Goal: Task Accomplishment & Management: Manage account settings

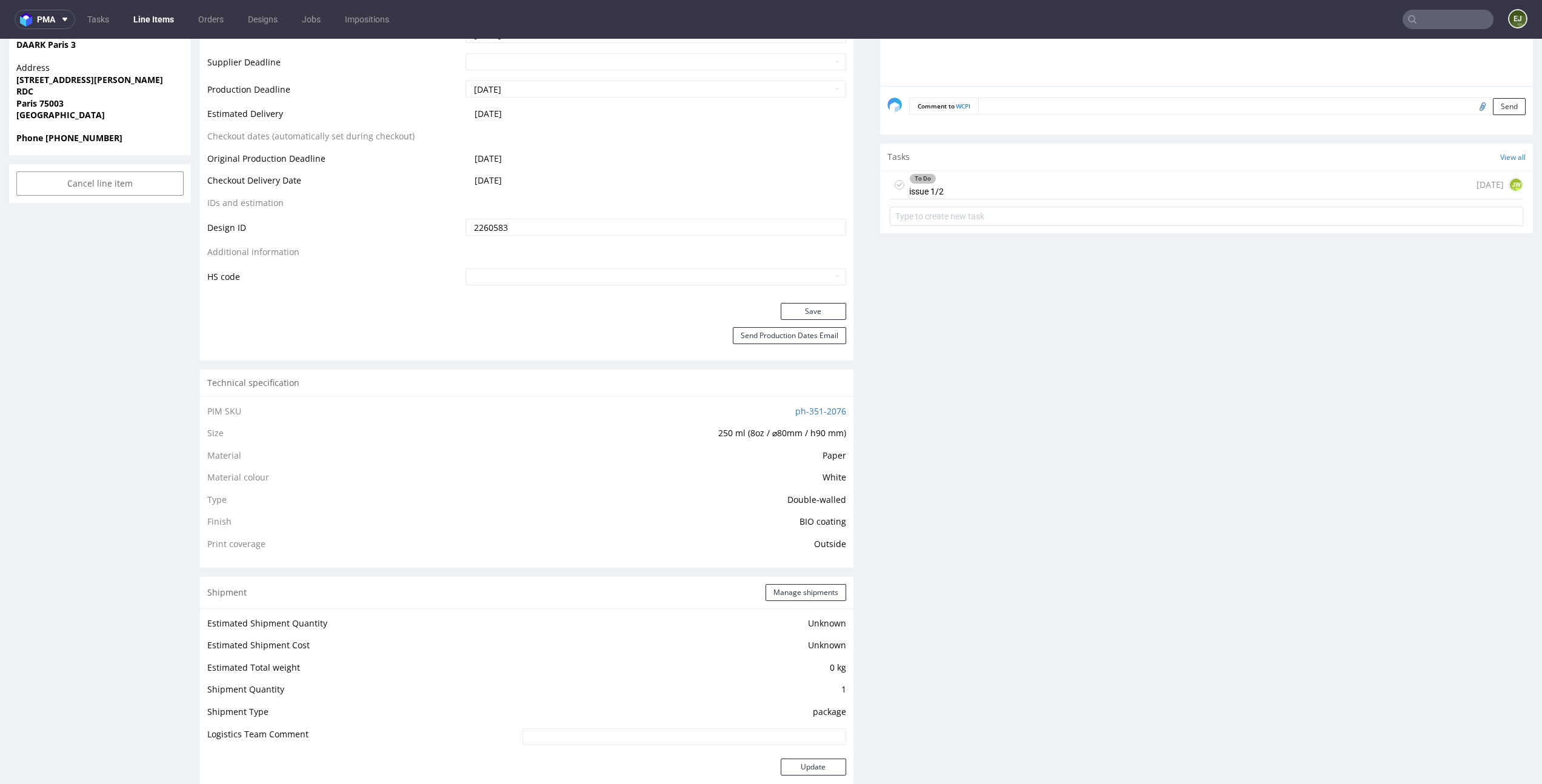
scroll to position [657, 0]
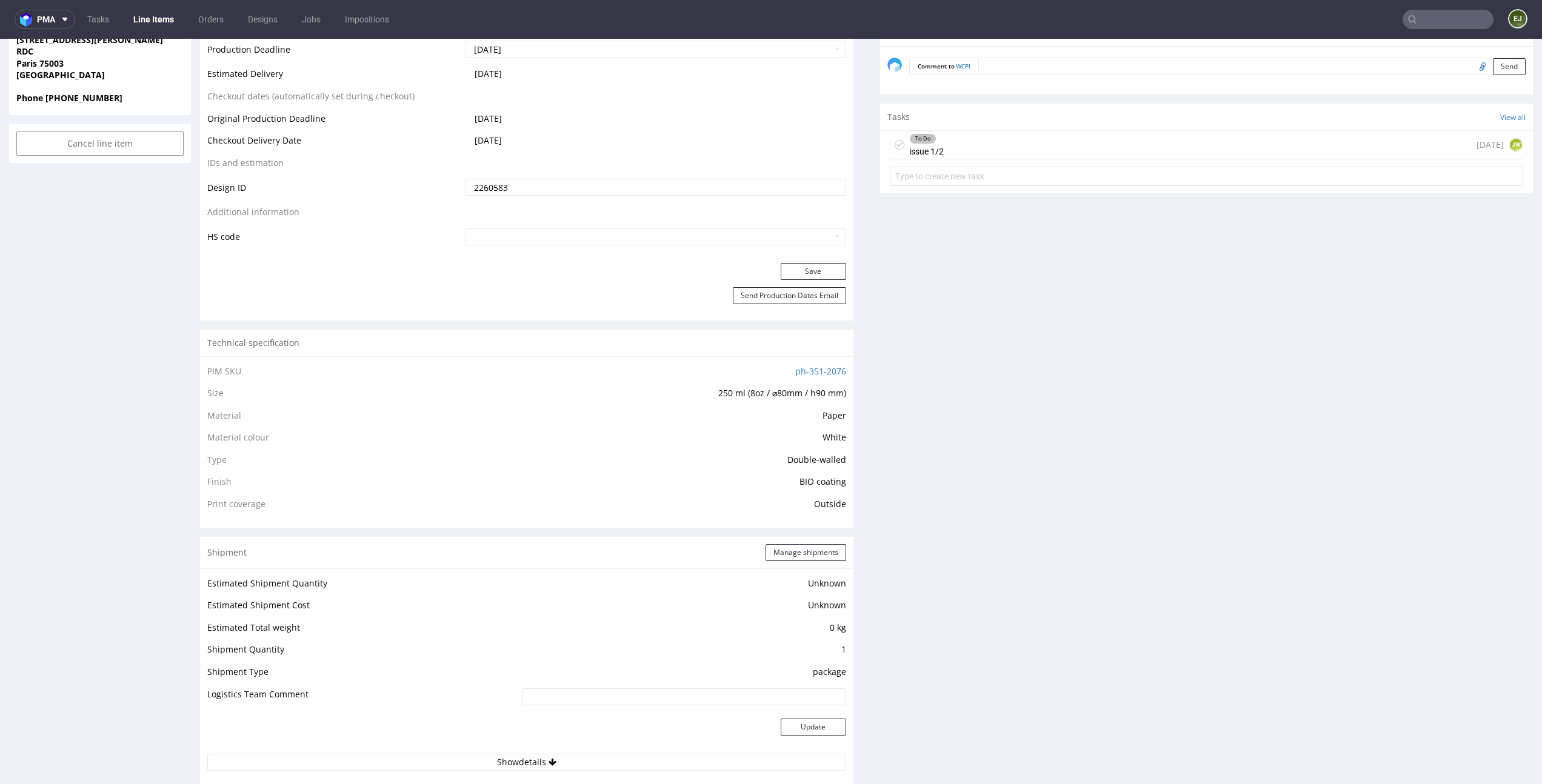
click at [1256, 307] on div "Production Files - Design 2260583 Spit Request spit Spit not generated Producti…" at bounding box center [1207, 531] width 653 height 1732
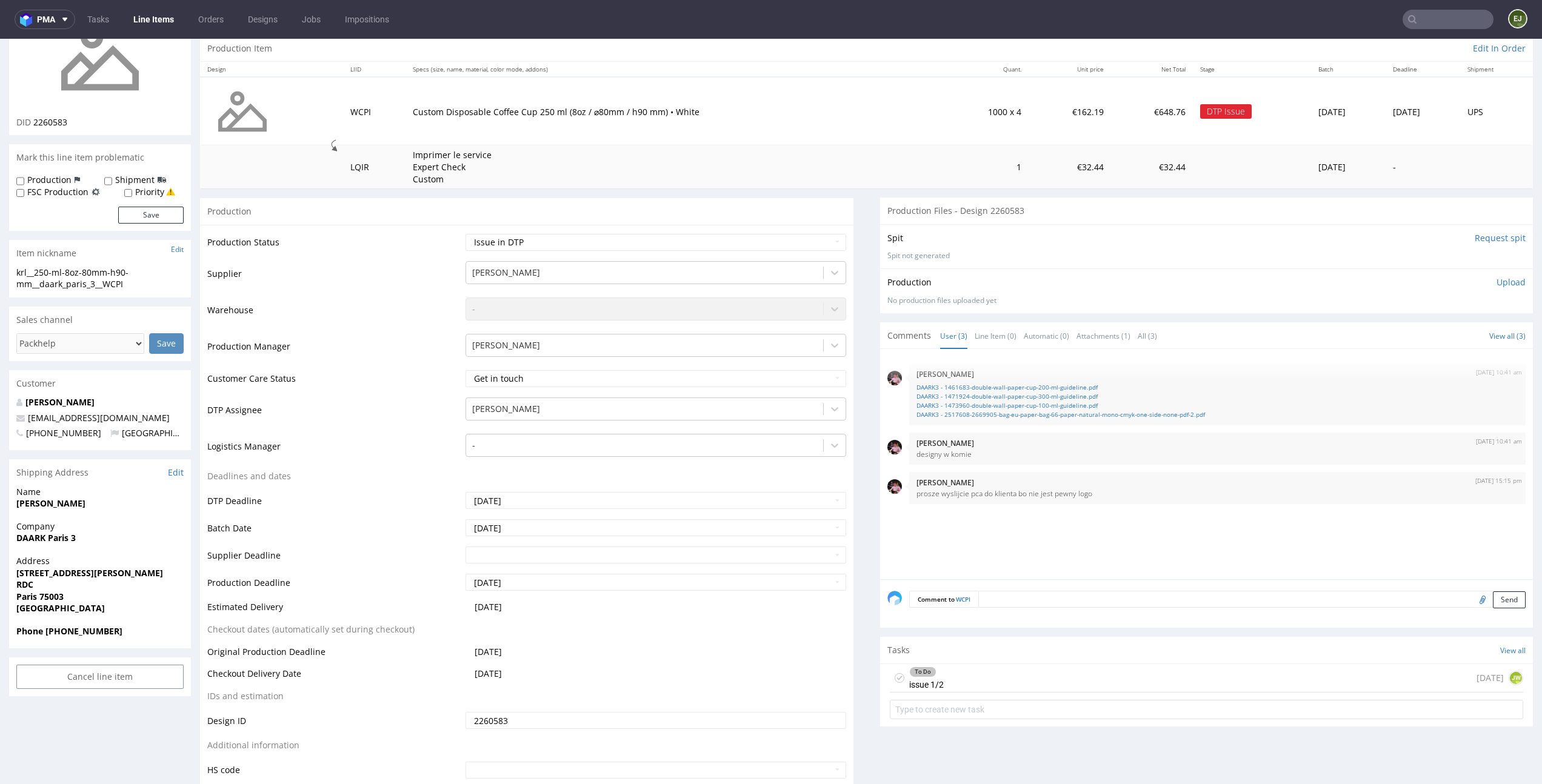
scroll to position [0, 0]
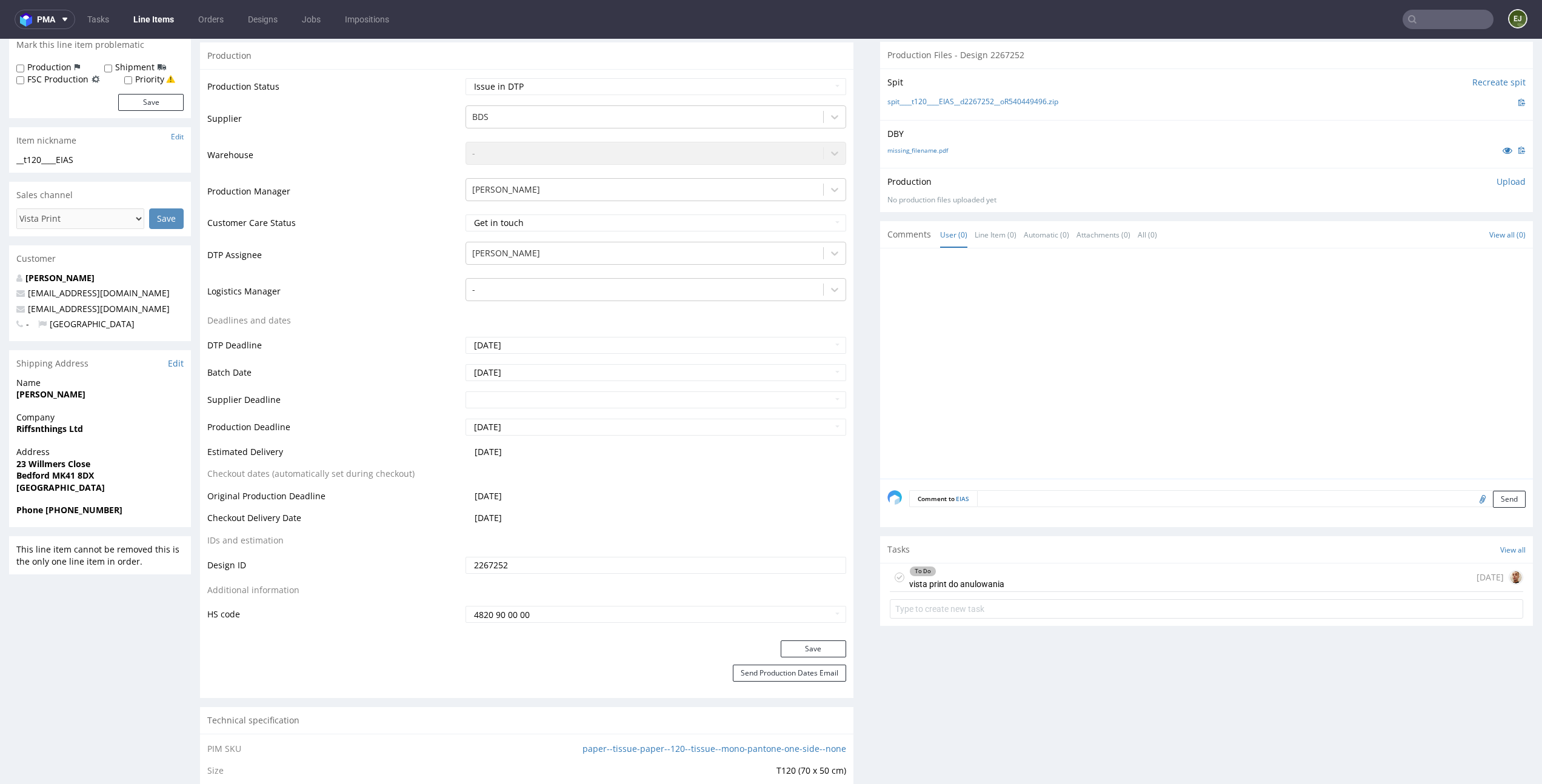
scroll to position [322, 0]
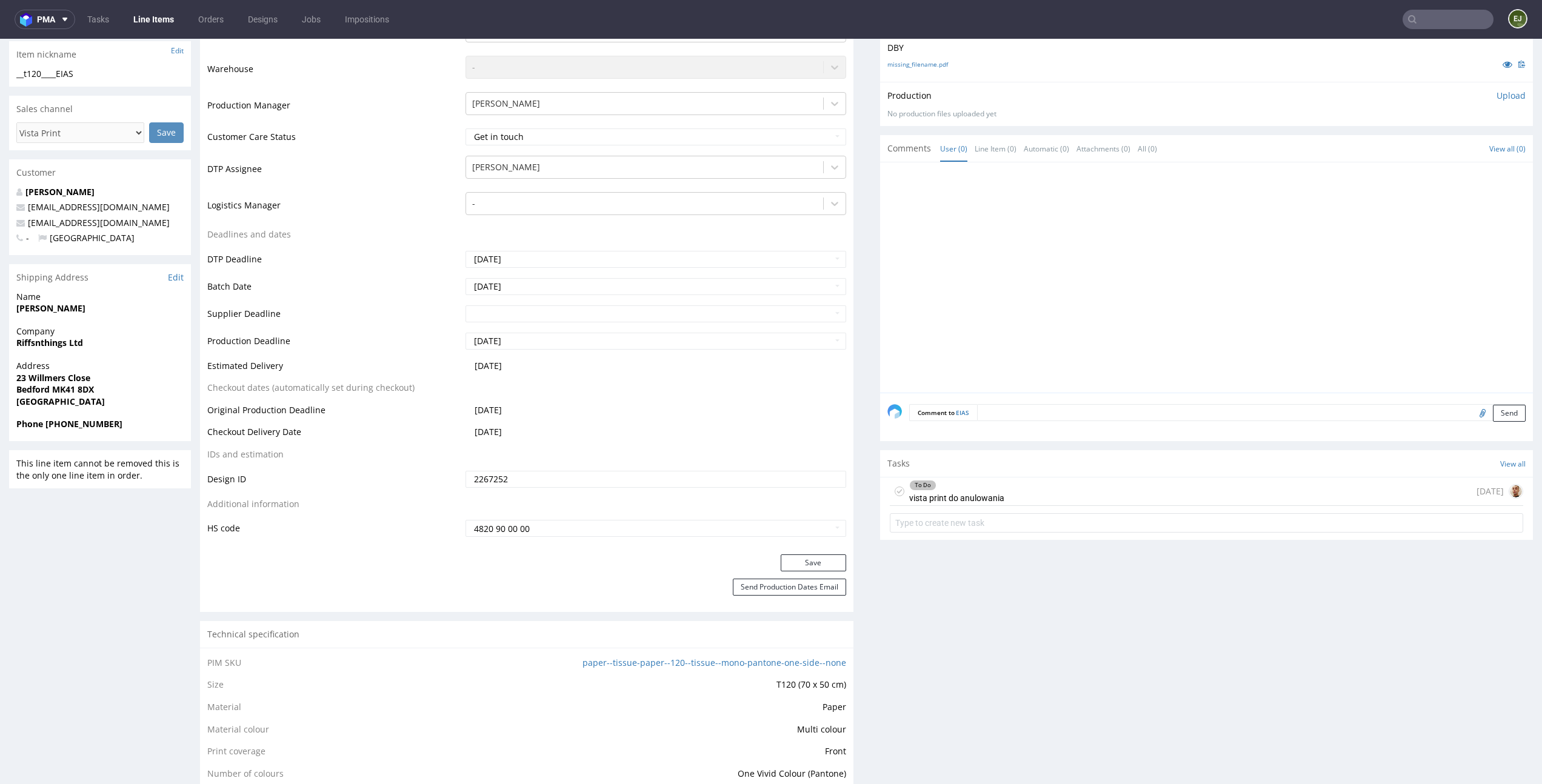
click at [1005, 488] on div "To Do vista print do anulowania 8 days ago" at bounding box center [1206, 492] width 634 height 29
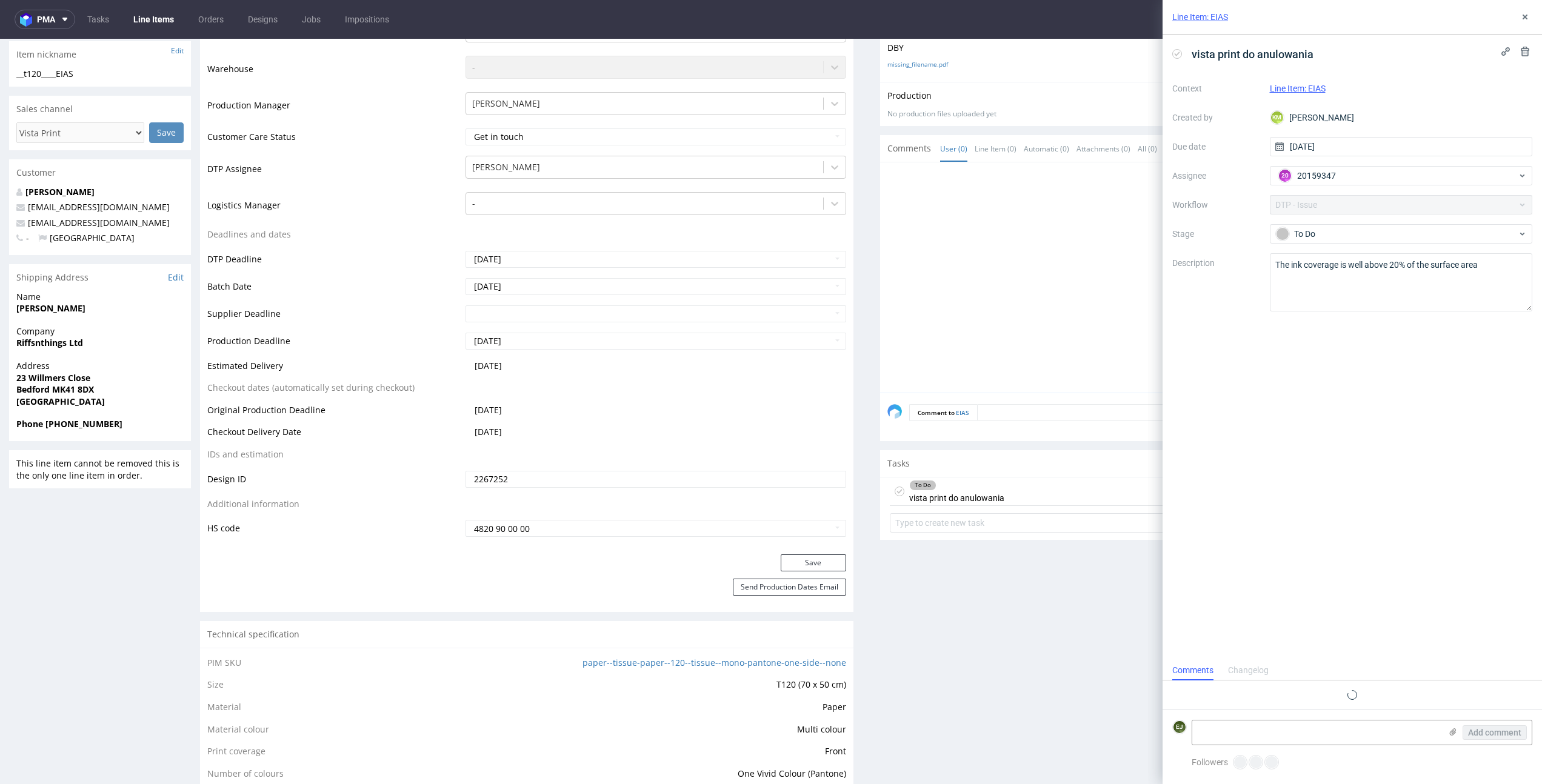
scroll to position [10, 0]
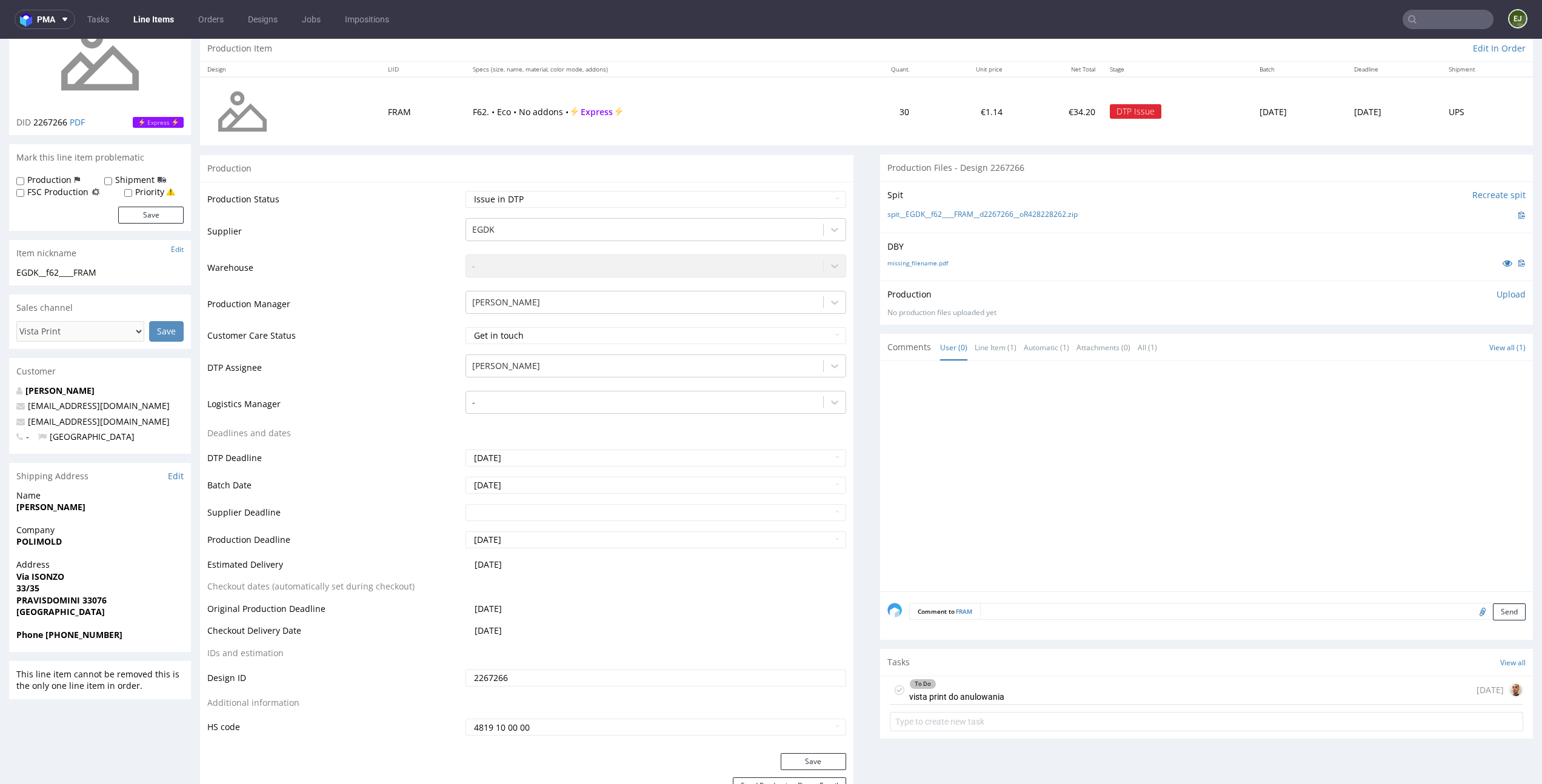
scroll to position [194, 0]
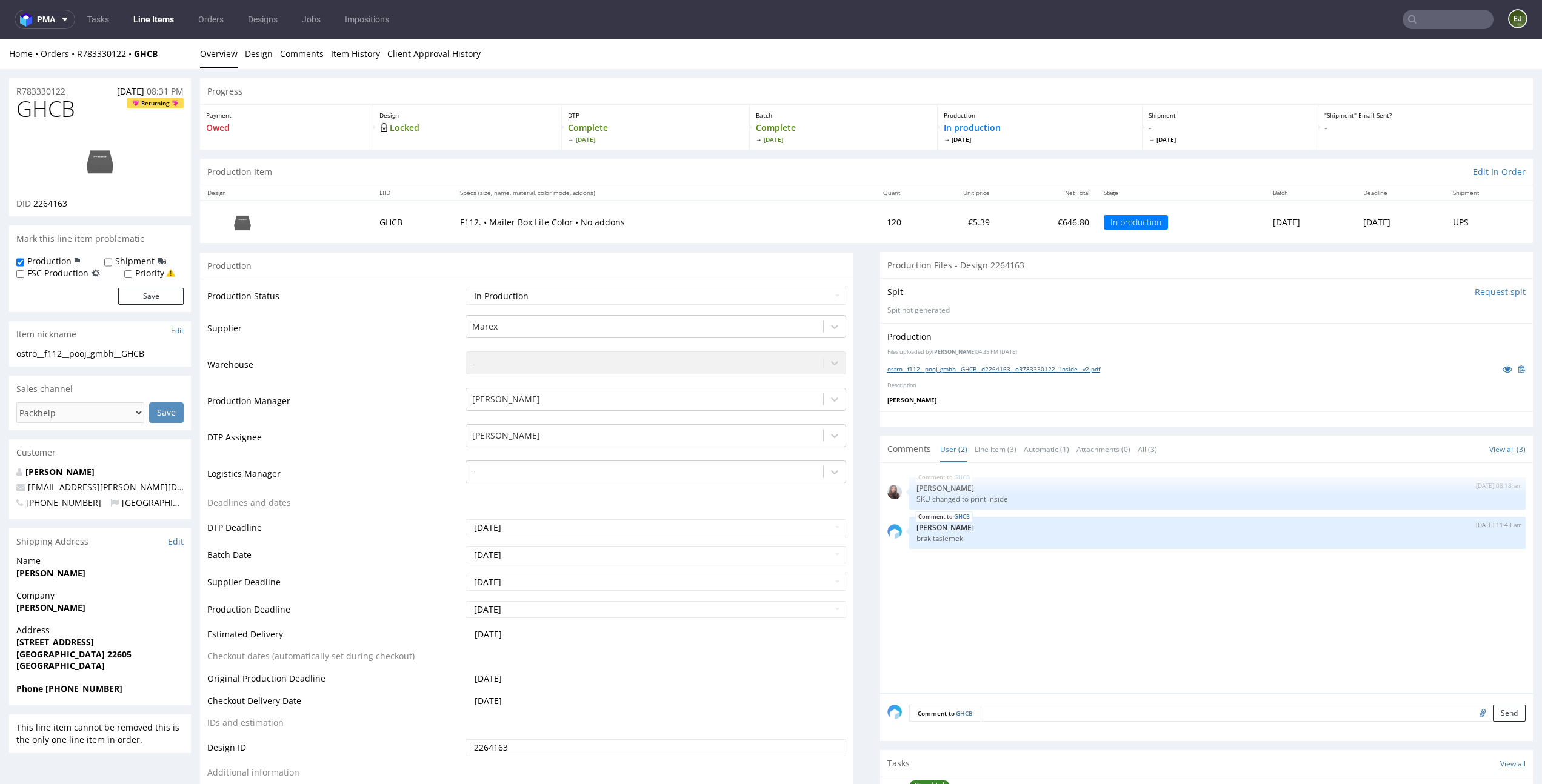
click at [941, 368] on link "ostro__f112__pooj_gmbh__GHCB__d2264163__oR783330122__inside__v2.pdf" at bounding box center [994, 369] width 213 height 8
click at [259, 55] on link "Design" at bounding box center [259, 53] width 28 height 30
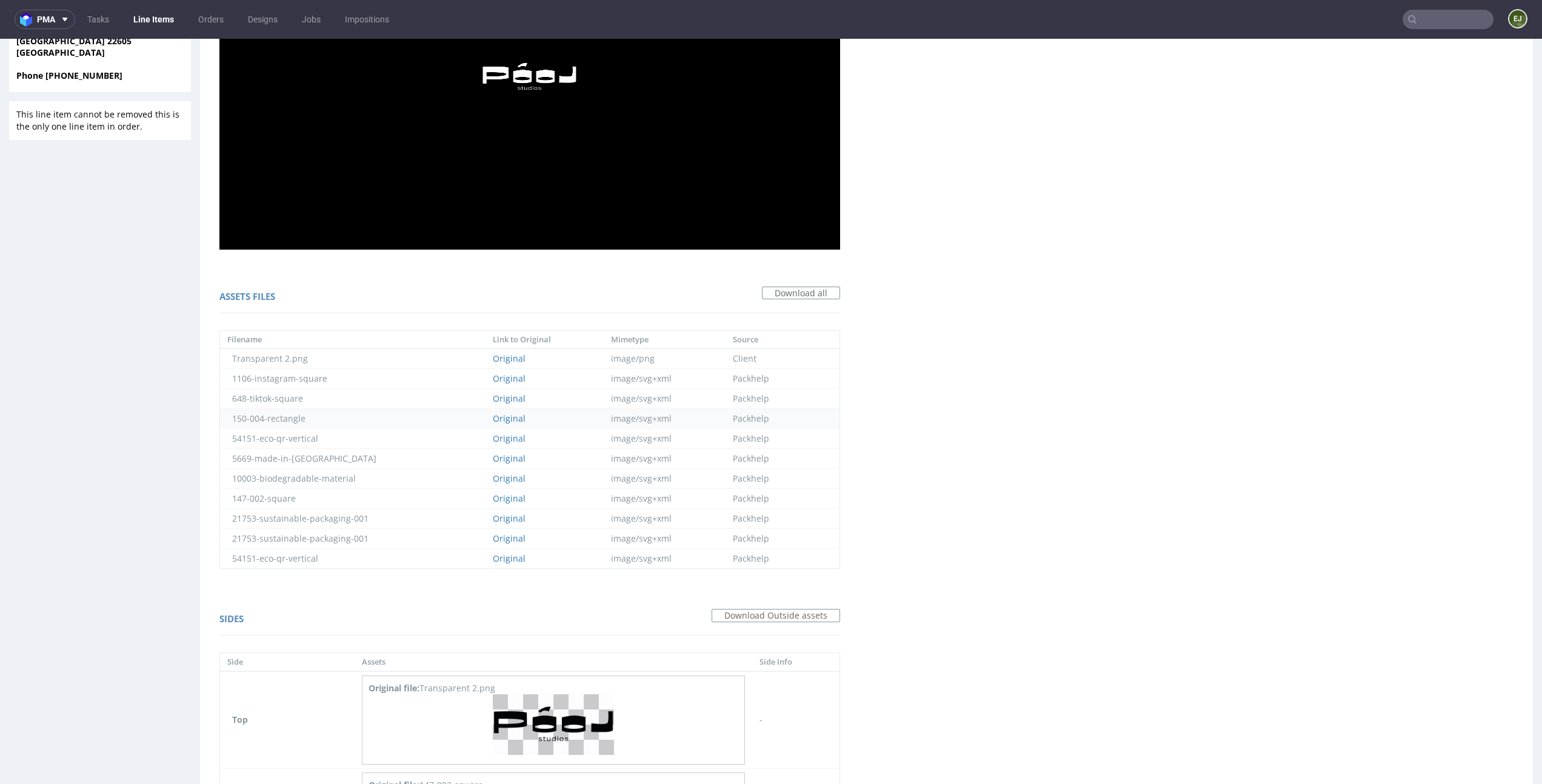
scroll to position [735, 0]
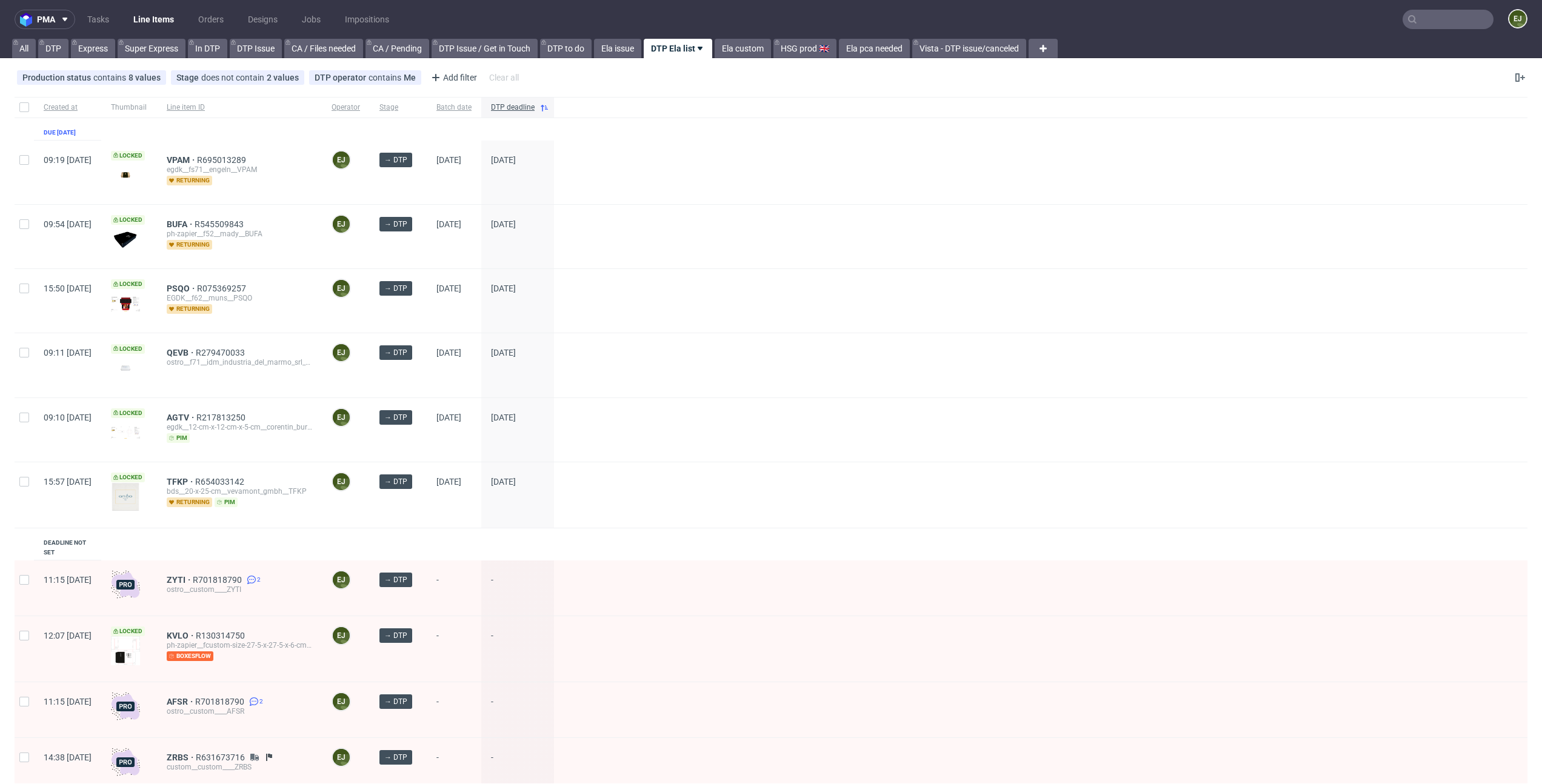
scroll to position [39, 0]
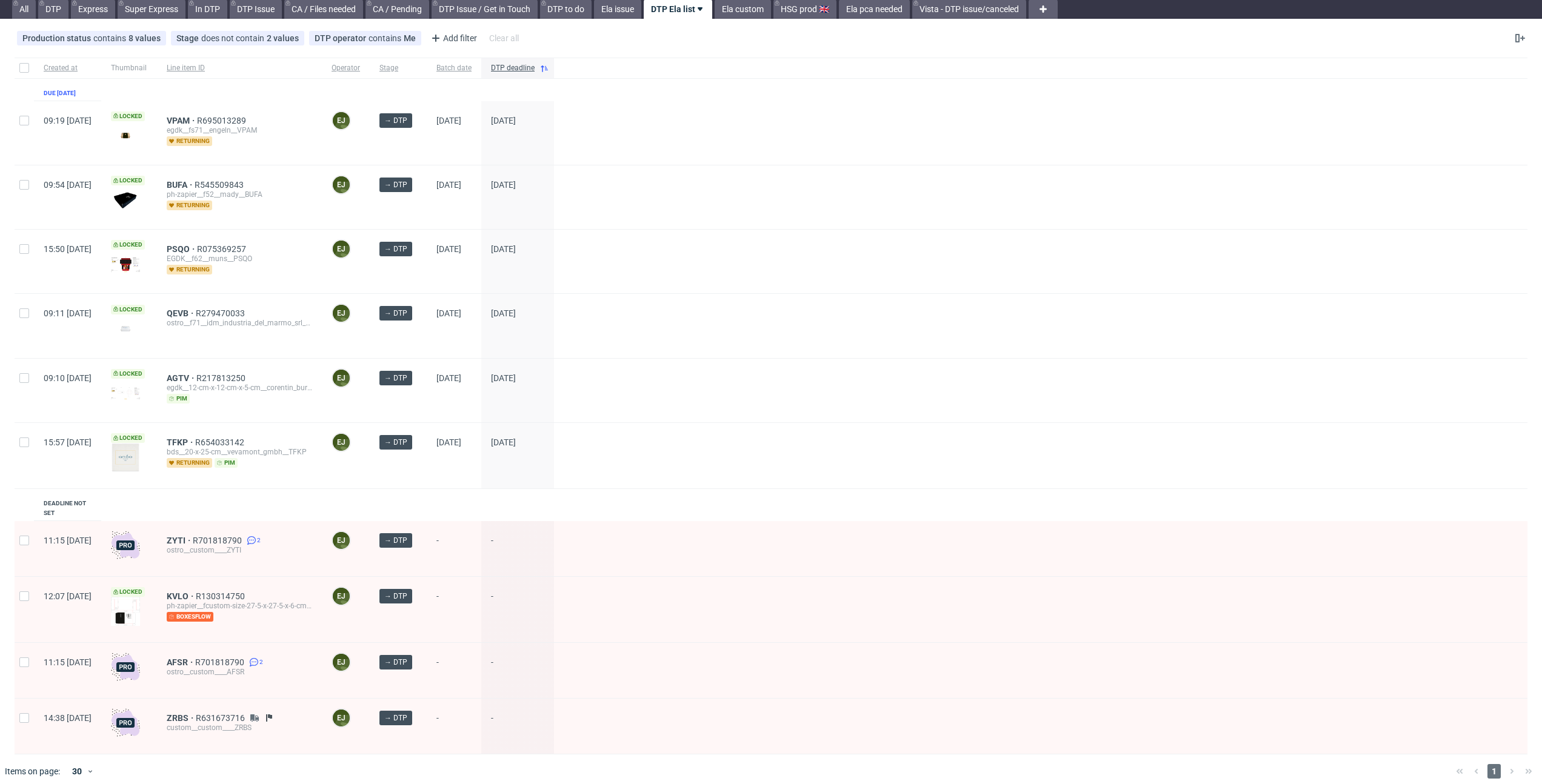
click at [214, 699] on div "ZRBS R631673716 custom__custom____ZRBS" at bounding box center [239, 726] width 165 height 55
click at [196, 713] on span "ZRBS" at bounding box center [182, 718] width 29 height 10
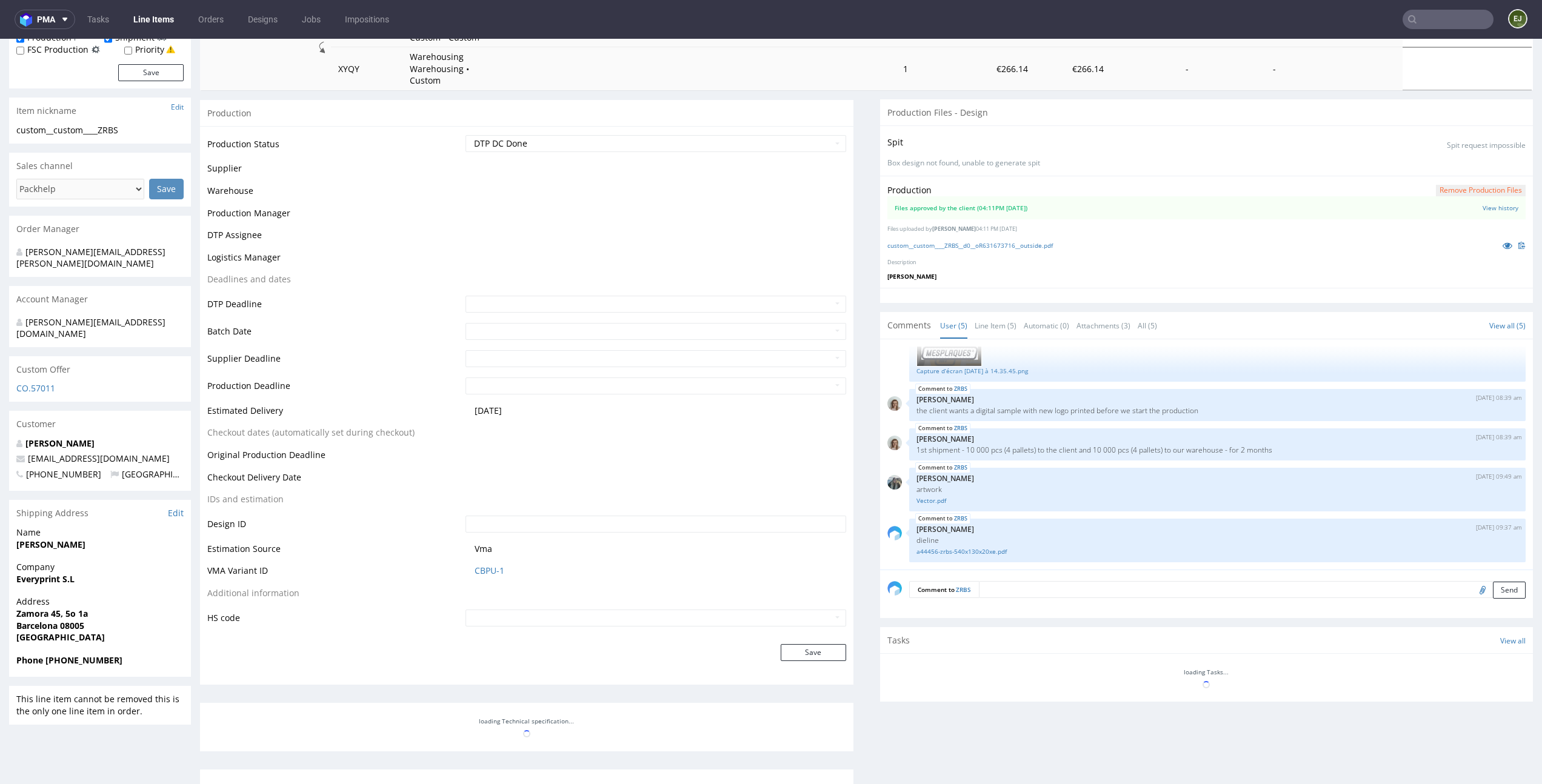
scroll to position [382, 0]
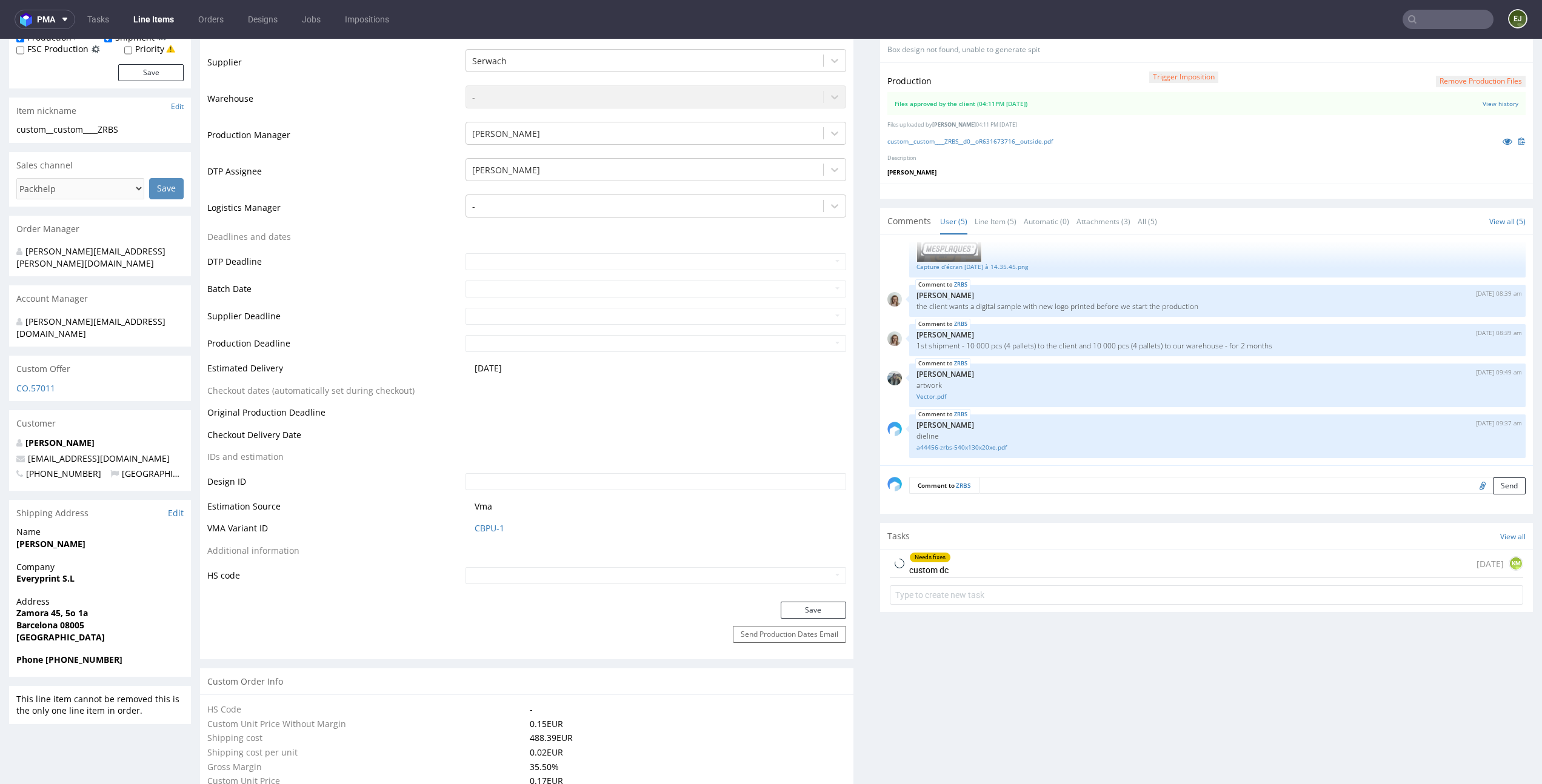
select select "in_progress"
click at [999, 554] on div "Needs fixes custom dc 1 day ago KM" at bounding box center [1206, 564] width 634 height 29
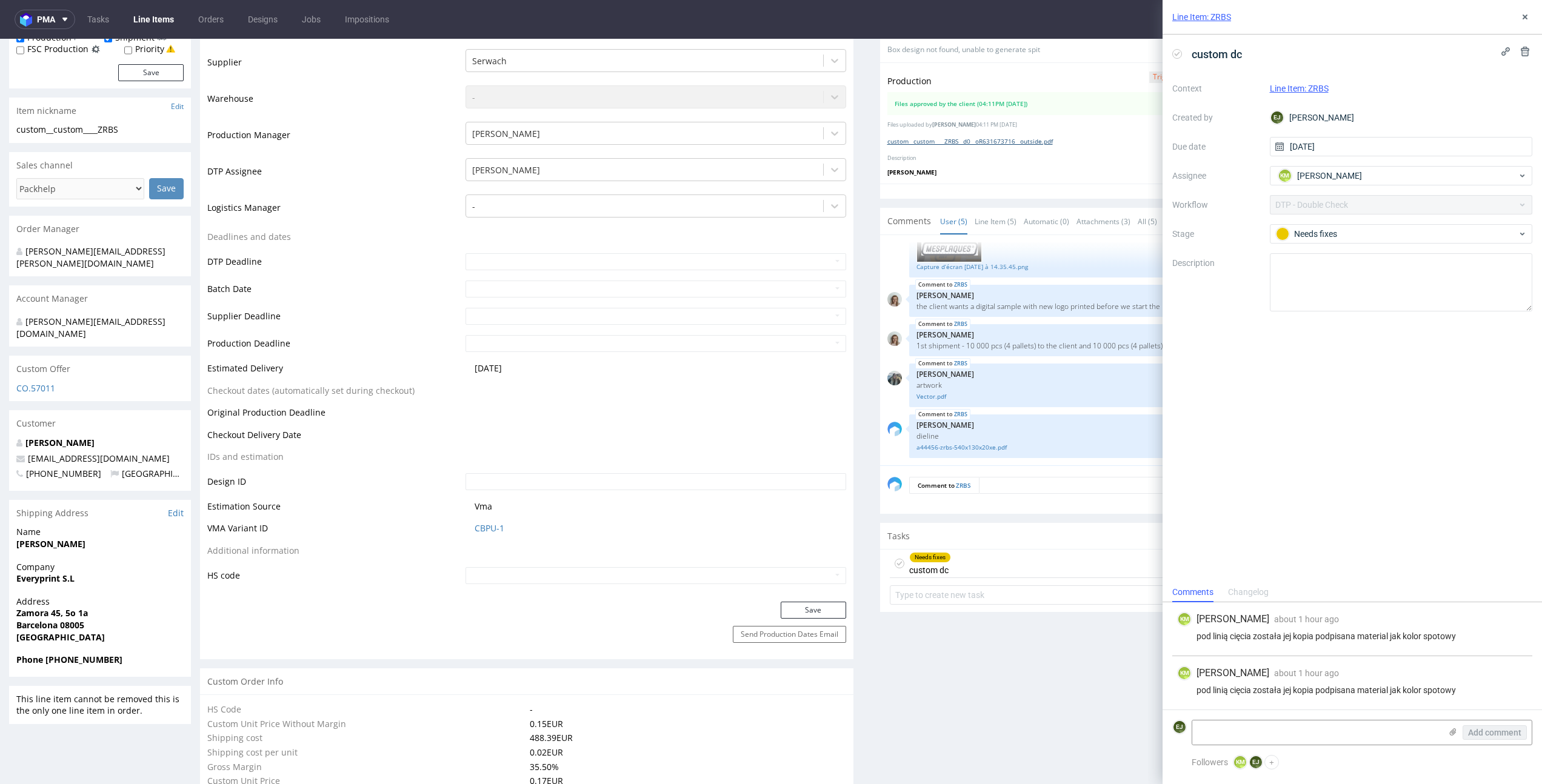
click at [1029, 137] on link "custom__custom____ZRBS__d0__oR631673716__outside.pdf" at bounding box center [970, 141] width 166 height 8
click at [1282, 645] on div "KM Karol Markowski about 1 hour ago 7th Oct 2025, 11:37 pod linią cięcia został…" at bounding box center [1352, 629] width 360 height 54
click at [1176, 54] on icon at bounding box center [1176, 53] width 10 height 10
click at [1526, 17] on icon at bounding box center [1525, 17] width 10 height 10
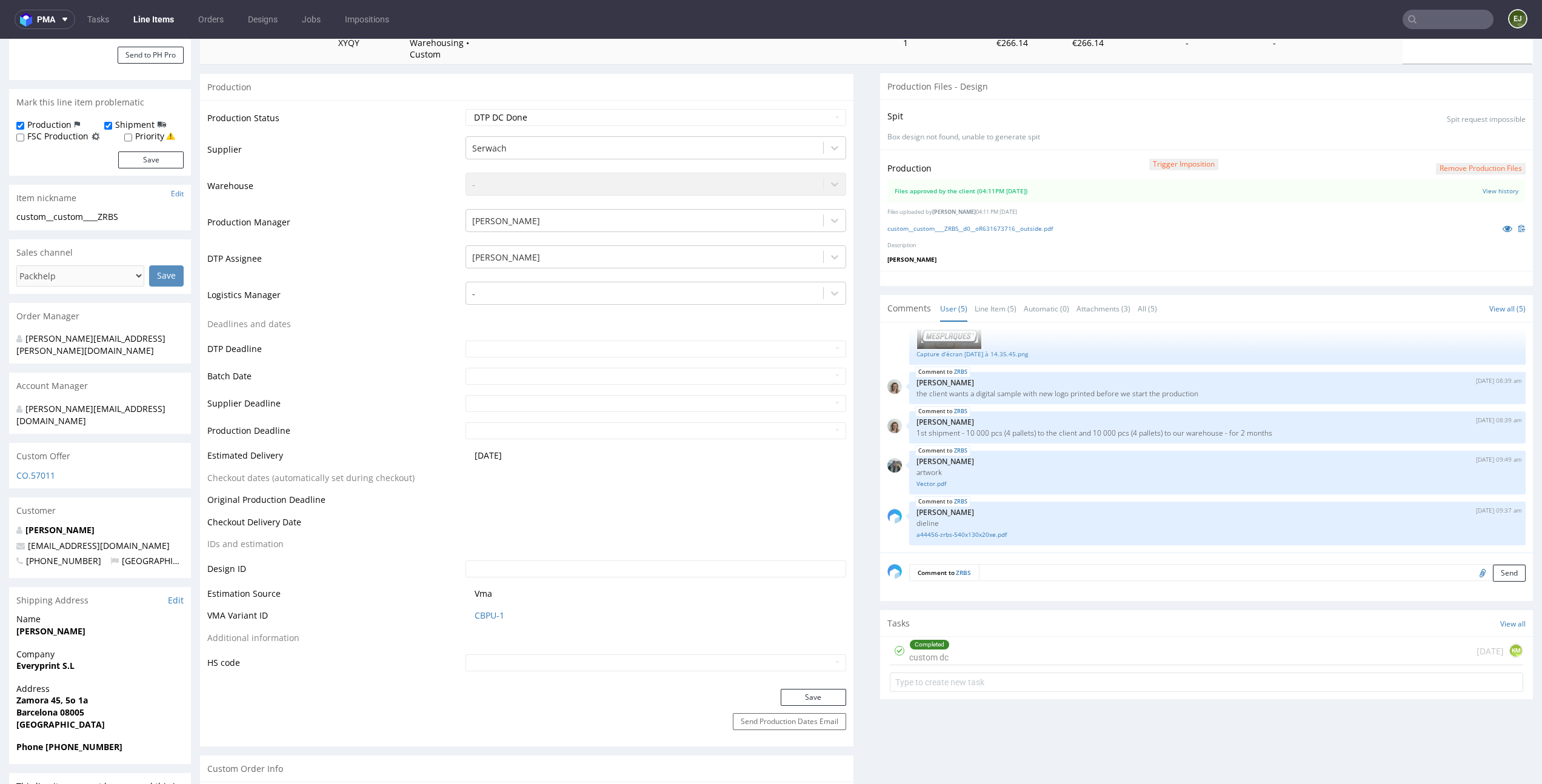
scroll to position [248, 0]
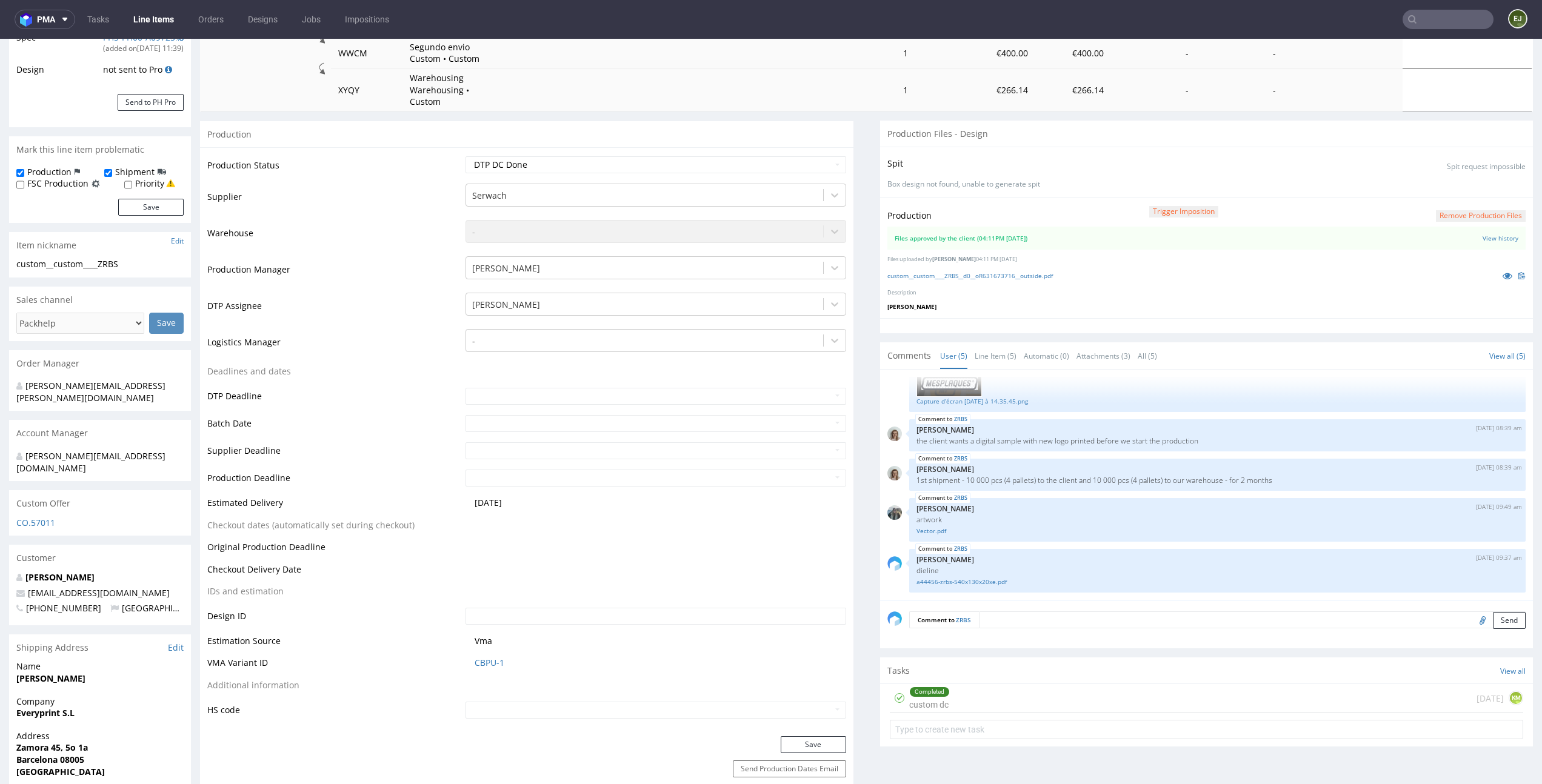
click at [1485, 210] on button "Remove production files" at bounding box center [1480, 216] width 90 height 11
click at [1446, 178] on link "Yes" at bounding box center [1441, 177] width 34 height 18
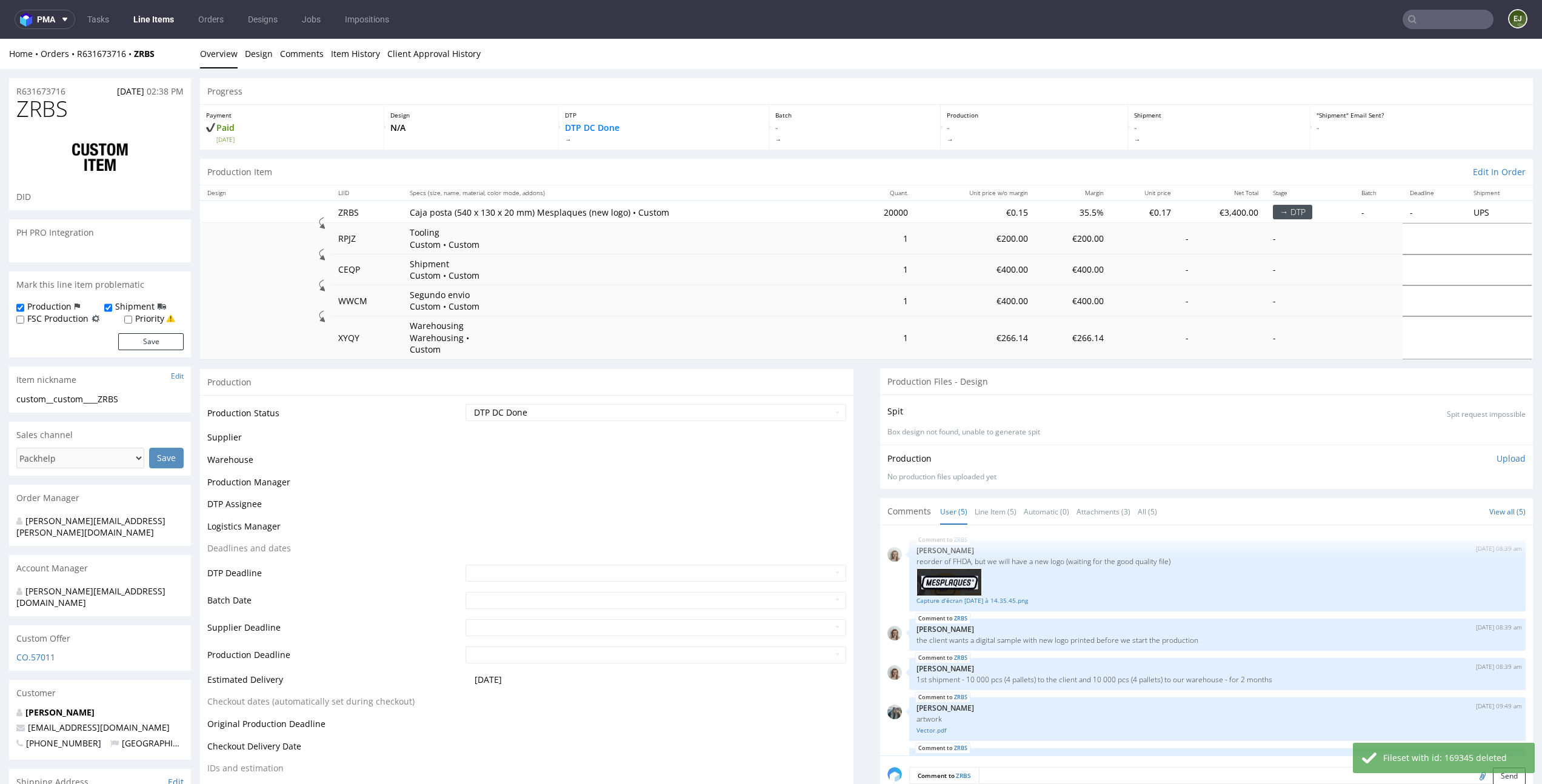
scroll to position [44, 0]
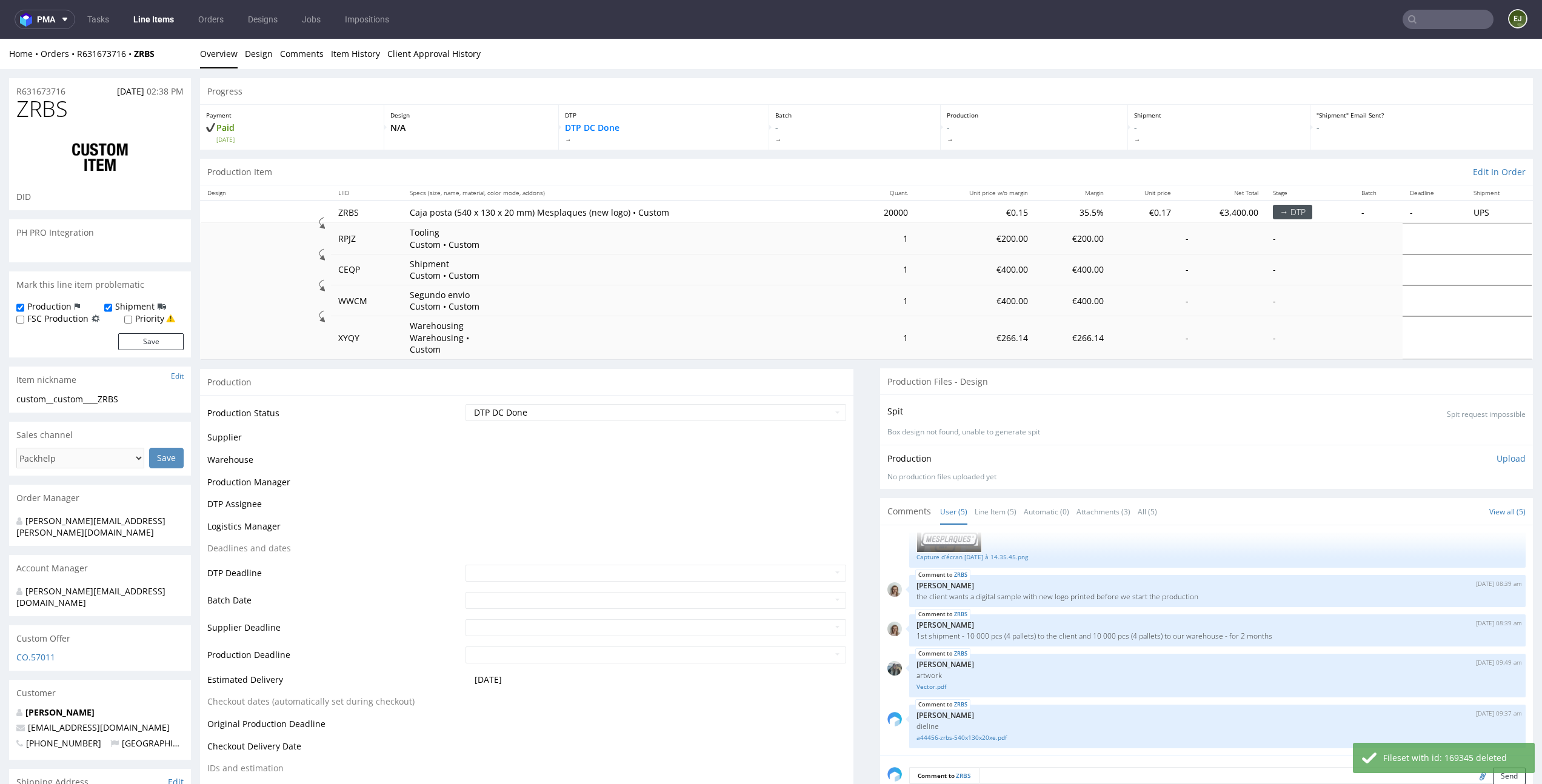
select select "in_progress"
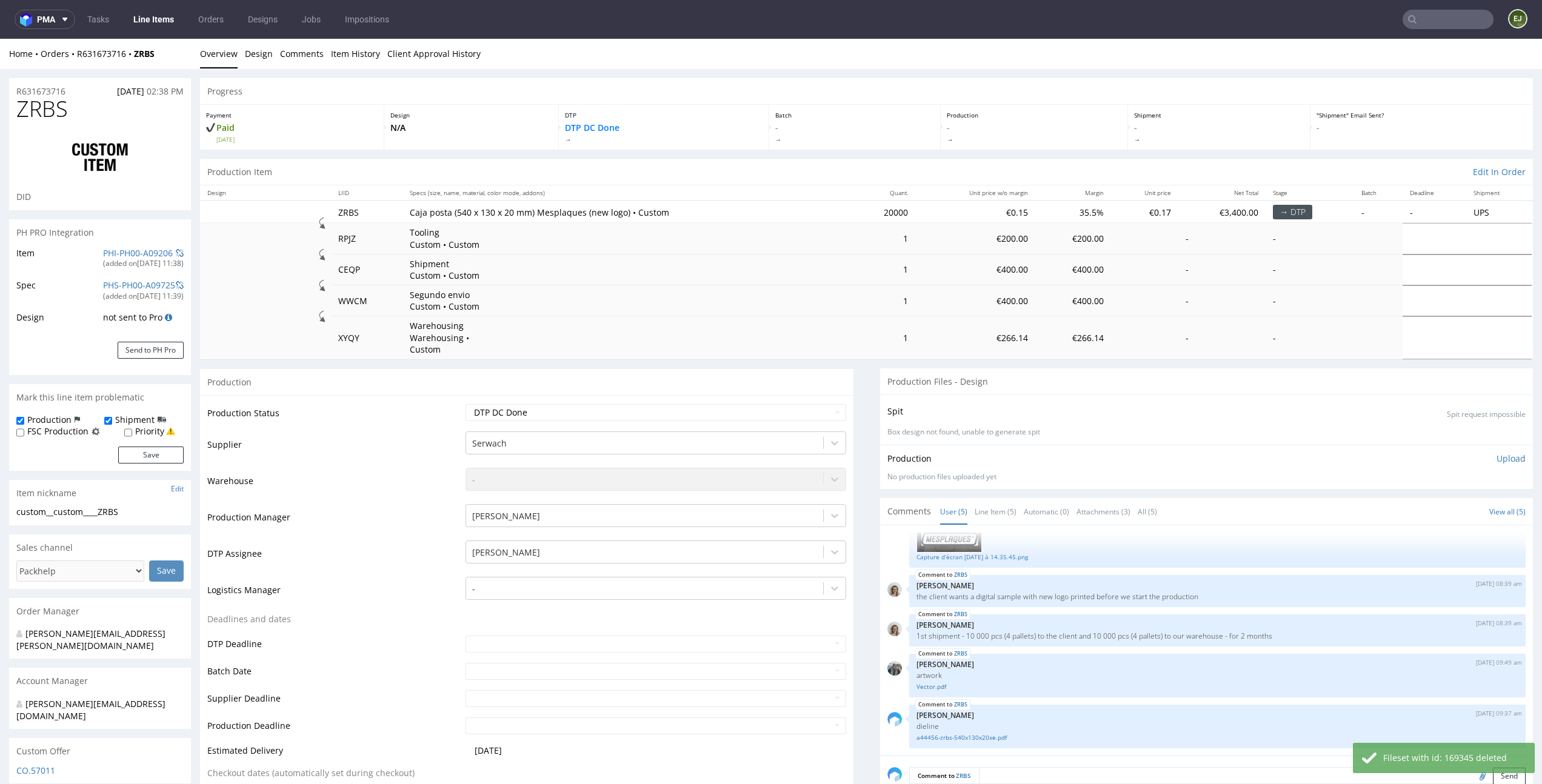
click at [1499, 453] on p "Upload" at bounding box center [1511, 459] width 29 height 12
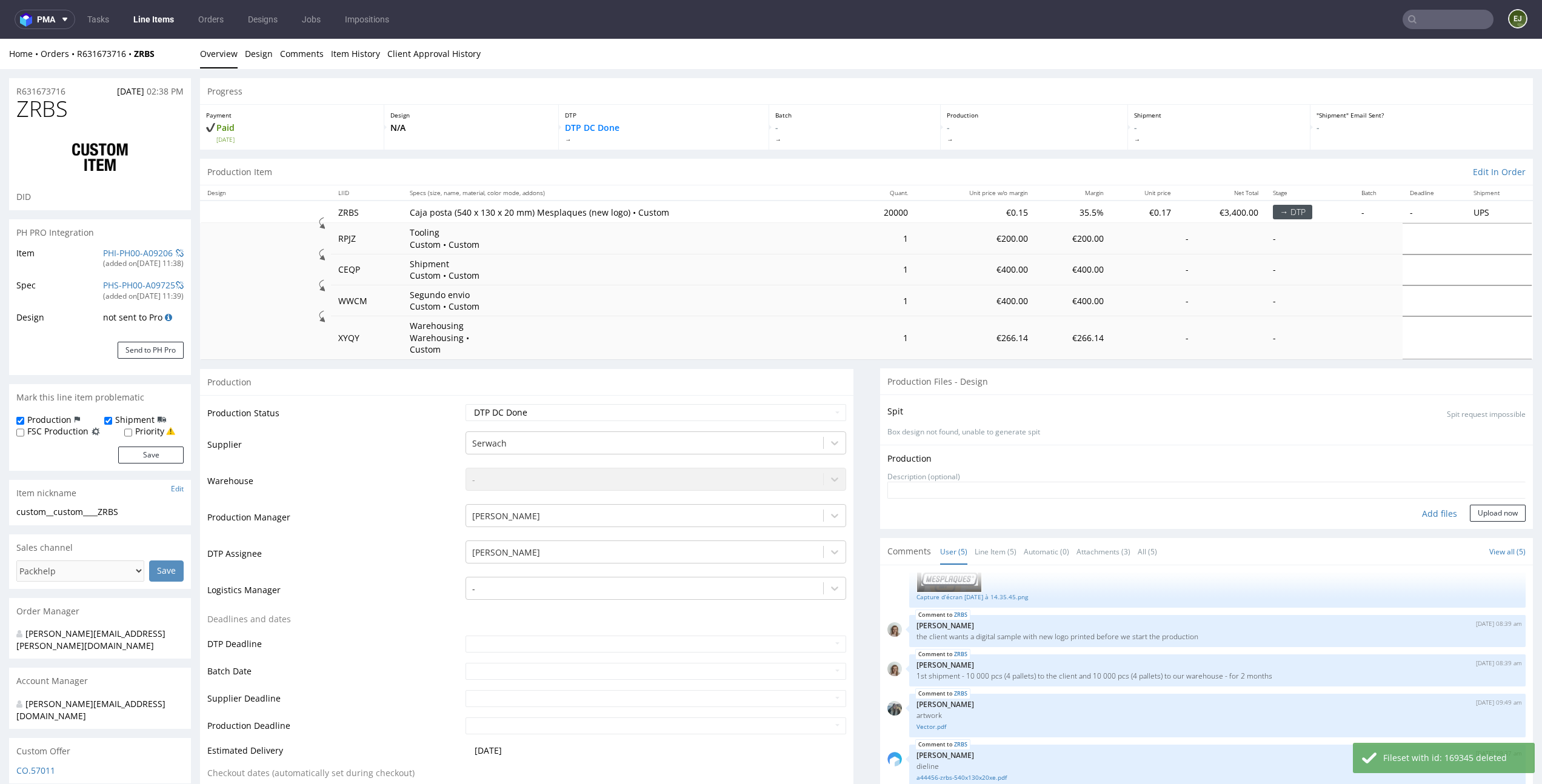
click at [1423, 505] on div "Add files" at bounding box center [1439, 514] width 61 height 18
type input "C:\fakepath\custom__custom____ZRBS__d0__oR631673716__outside.pdf"
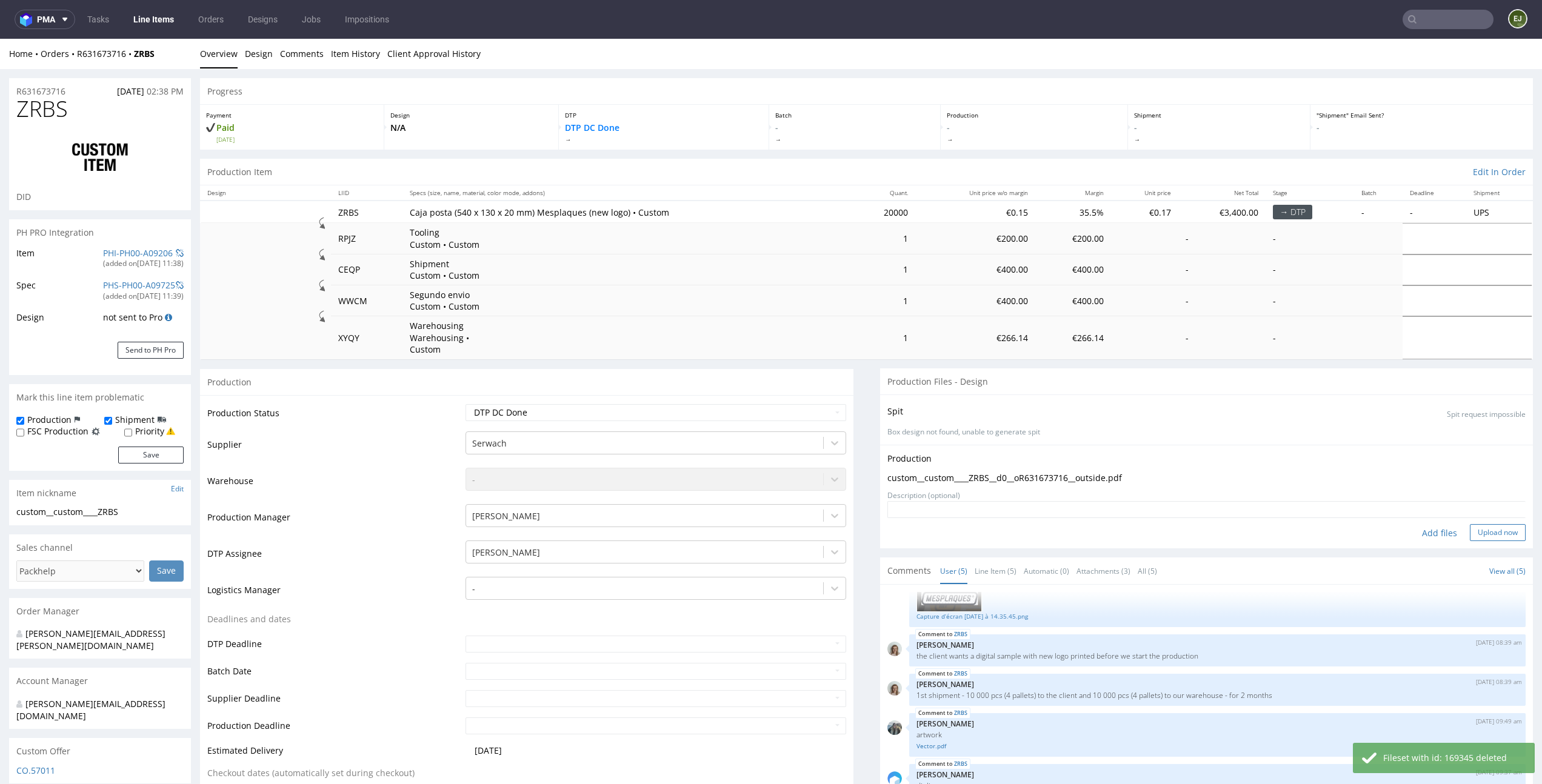
click at [1488, 524] on button "Upload now" at bounding box center [1498, 532] width 56 height 17
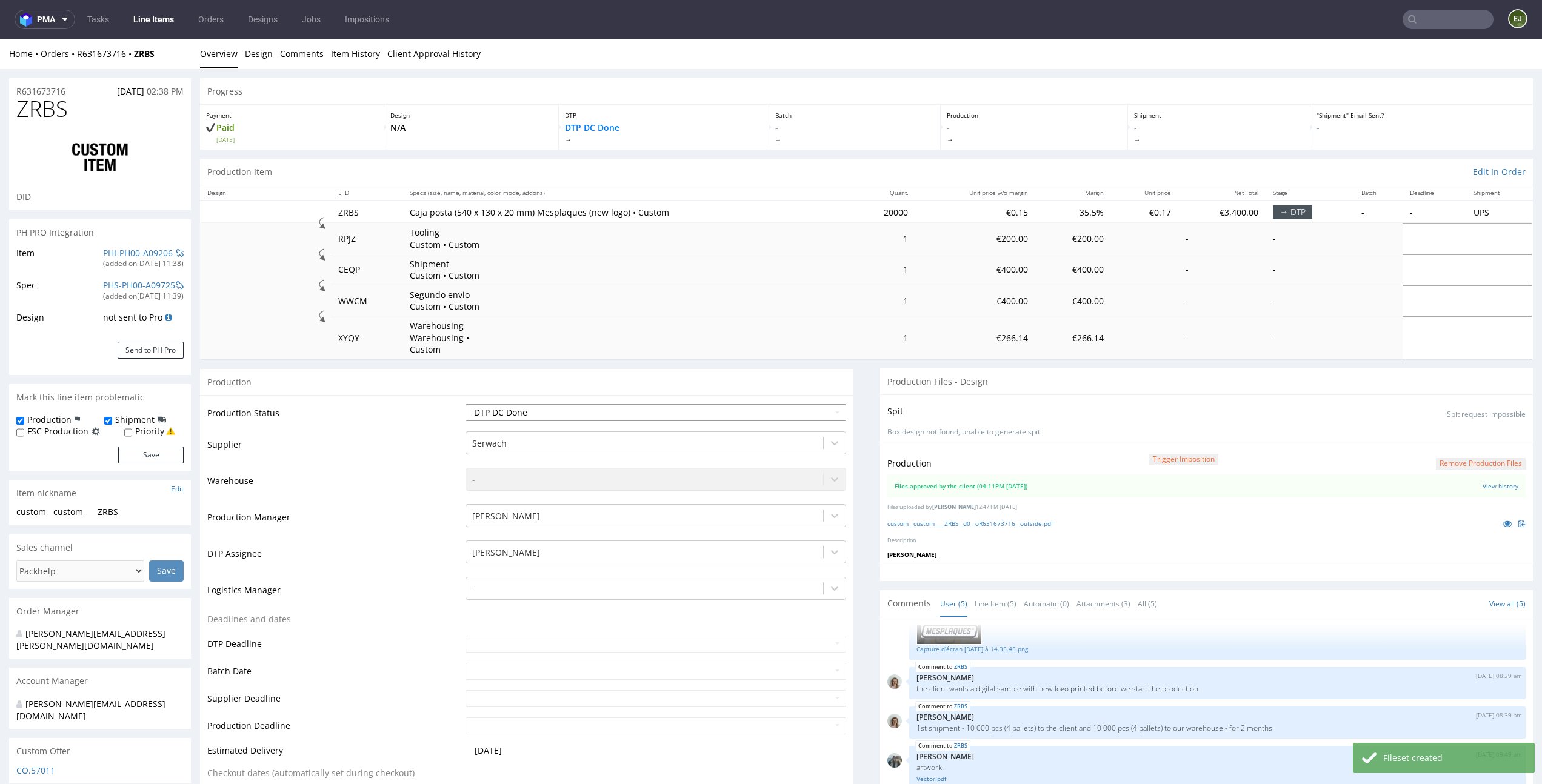
select select "in_progress"
click at [817, 404] on select "Waiting for Artwork Waiting for Diecut Waiting for Mockup Waiting for DTP Waiti…" at bounding box center [655, 413] width 380 height 17
select select "dtp_production_ready"
click at [466, 404] on select "Waiting for Artwork Waiting for Diecut Waiting for Mockup Waiting for DTP Waiti…" at bounding box center [655, 413] width 380 height 17
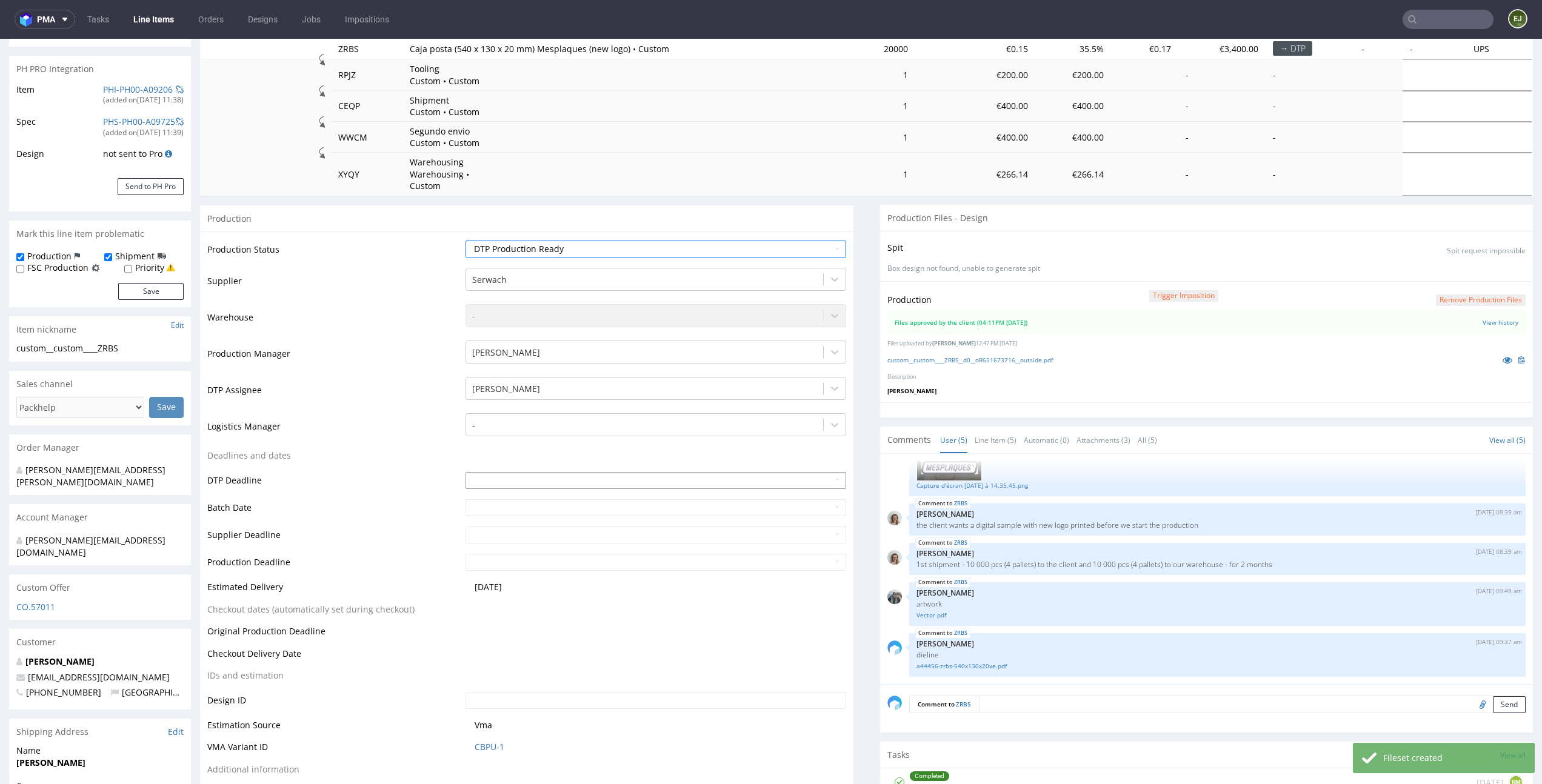
scroll to position [225, 0]
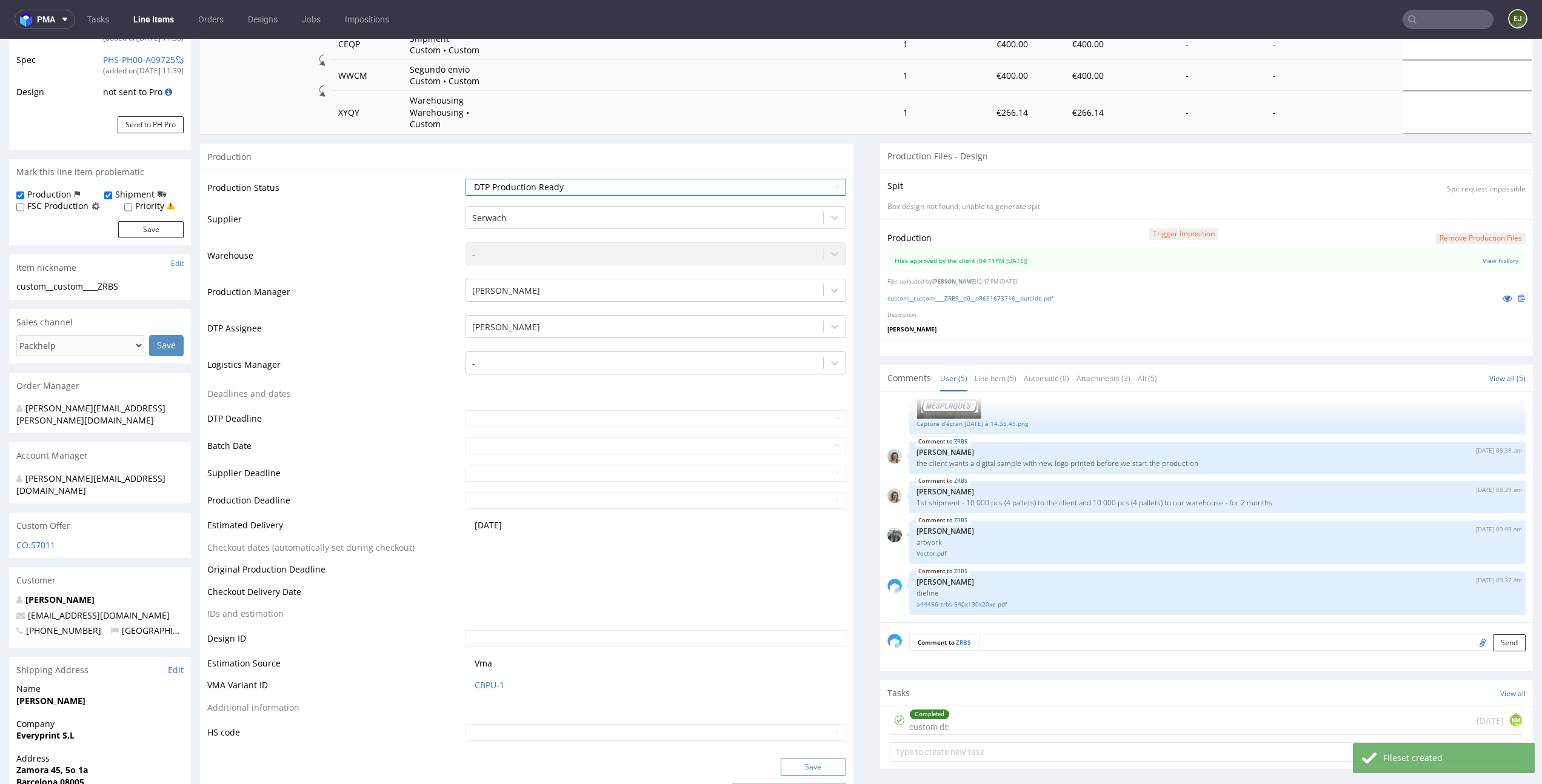
click at [821, 761] on button "Save" at bounding box center [813, 767] width 66 height 17
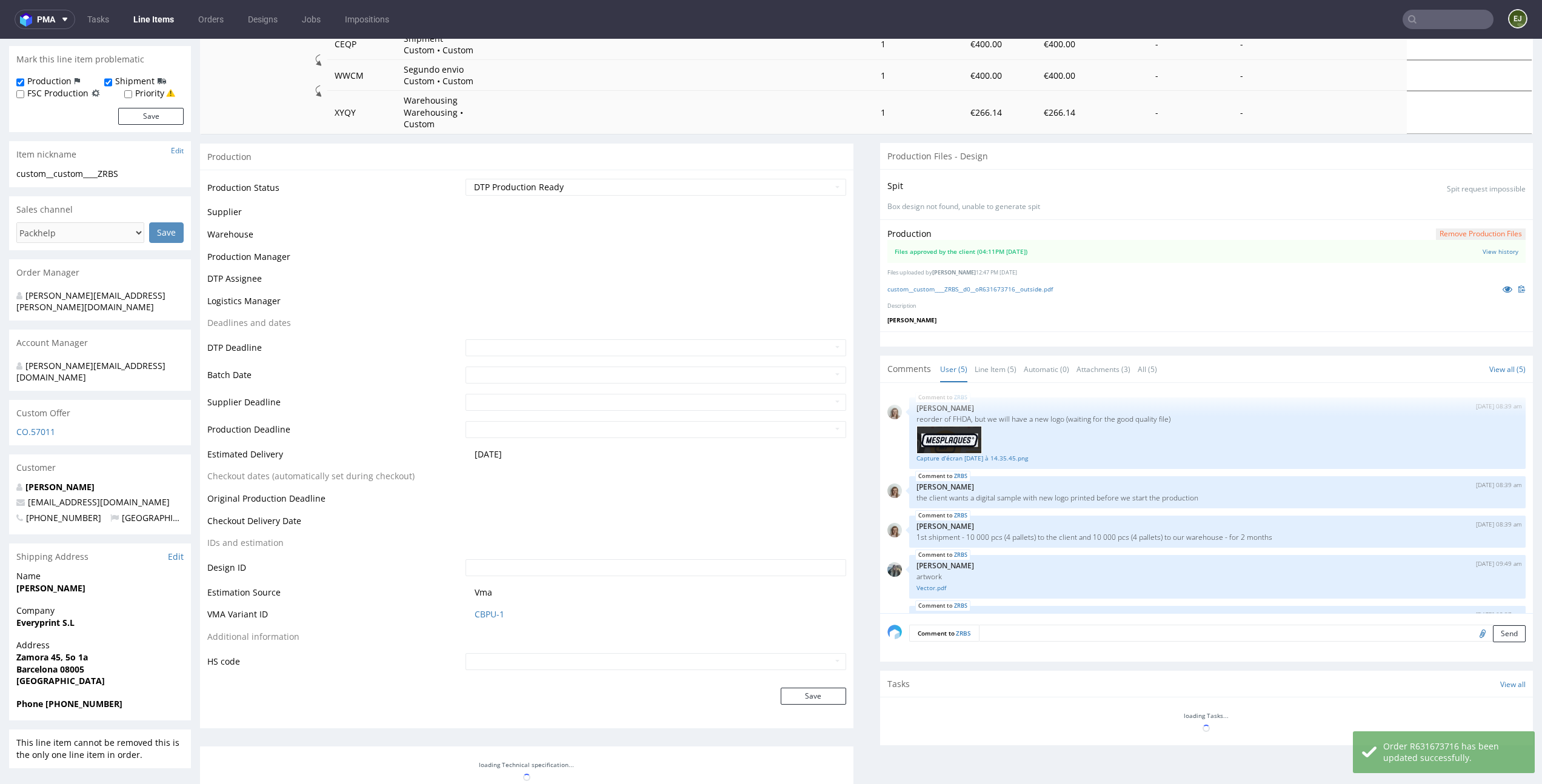
scroll to position [44, 0]
select select "in_progress"
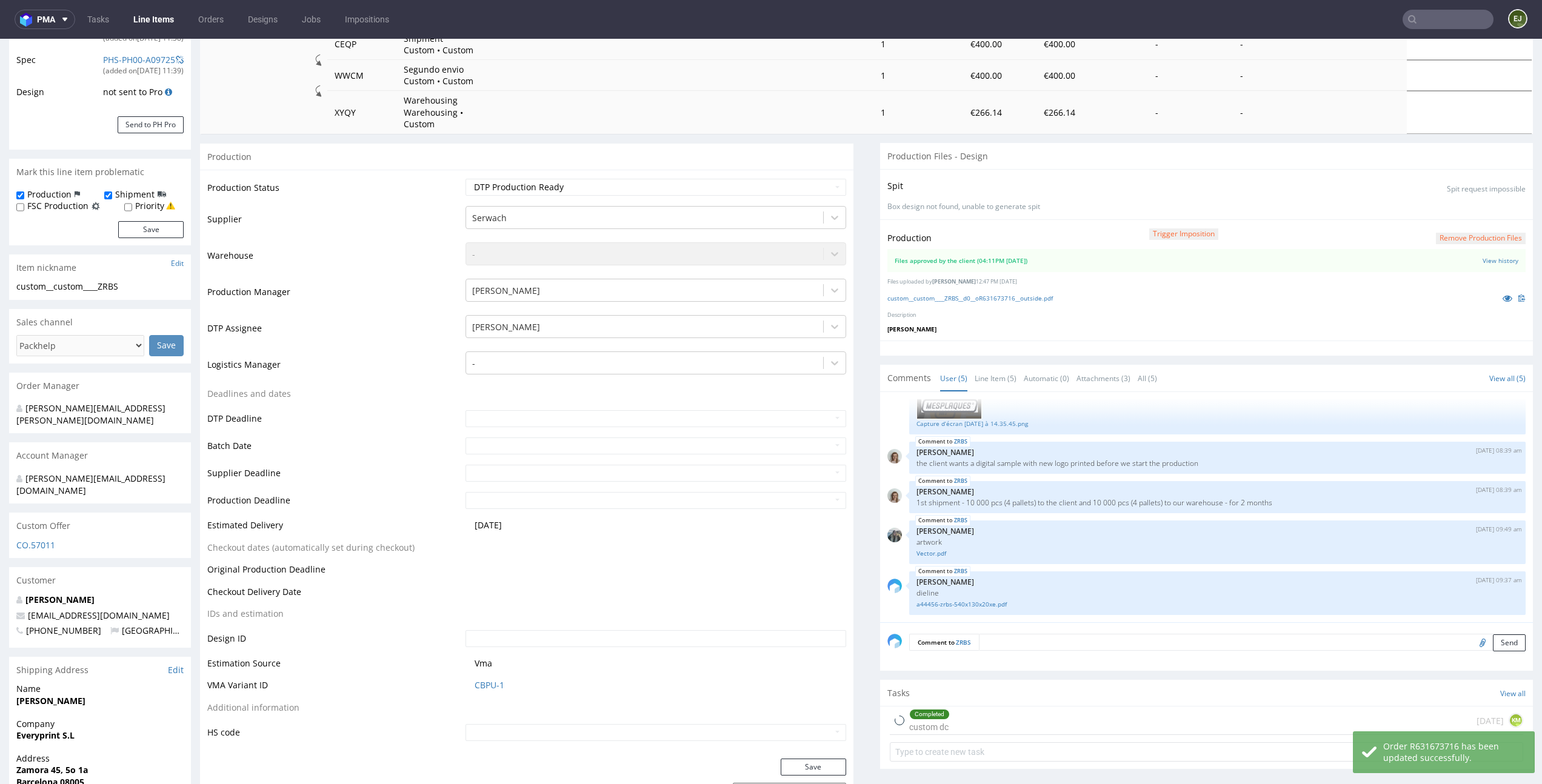
scroll to position [338, 0]
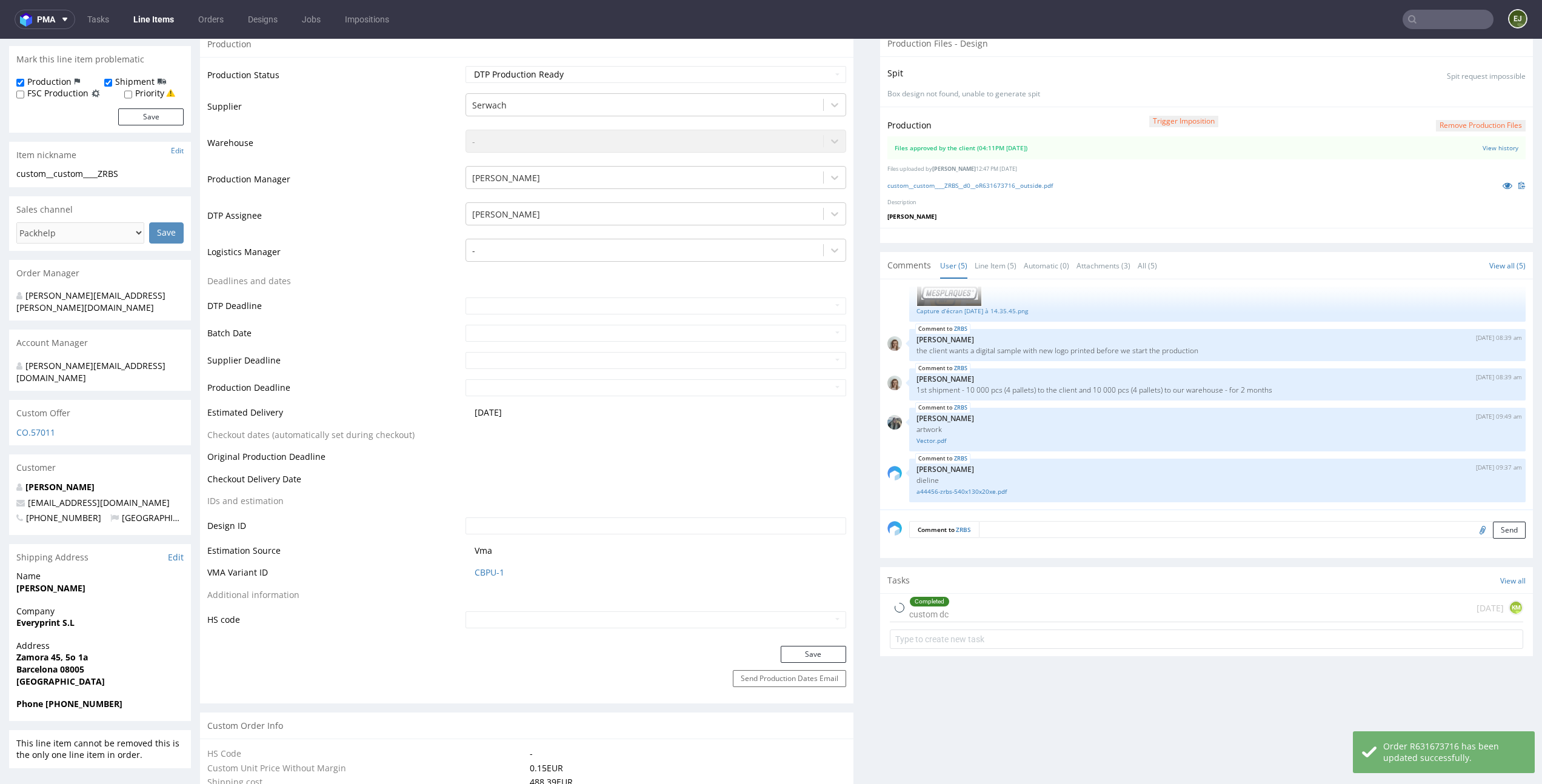
click at [151, 22] on link "Line Items" at bounding box center [153, 19] width 55 height 19
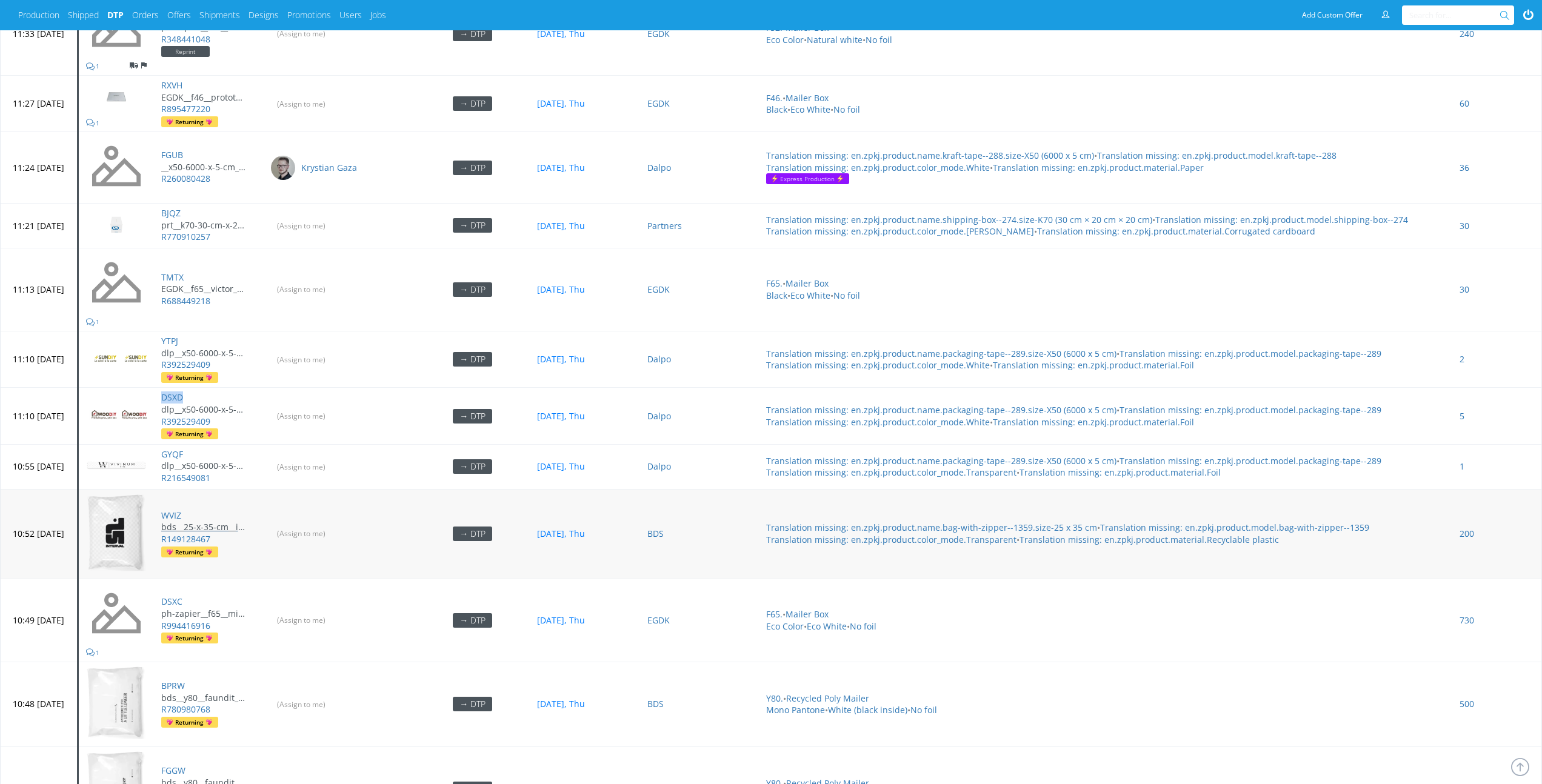
scroll to position [5377, 0]
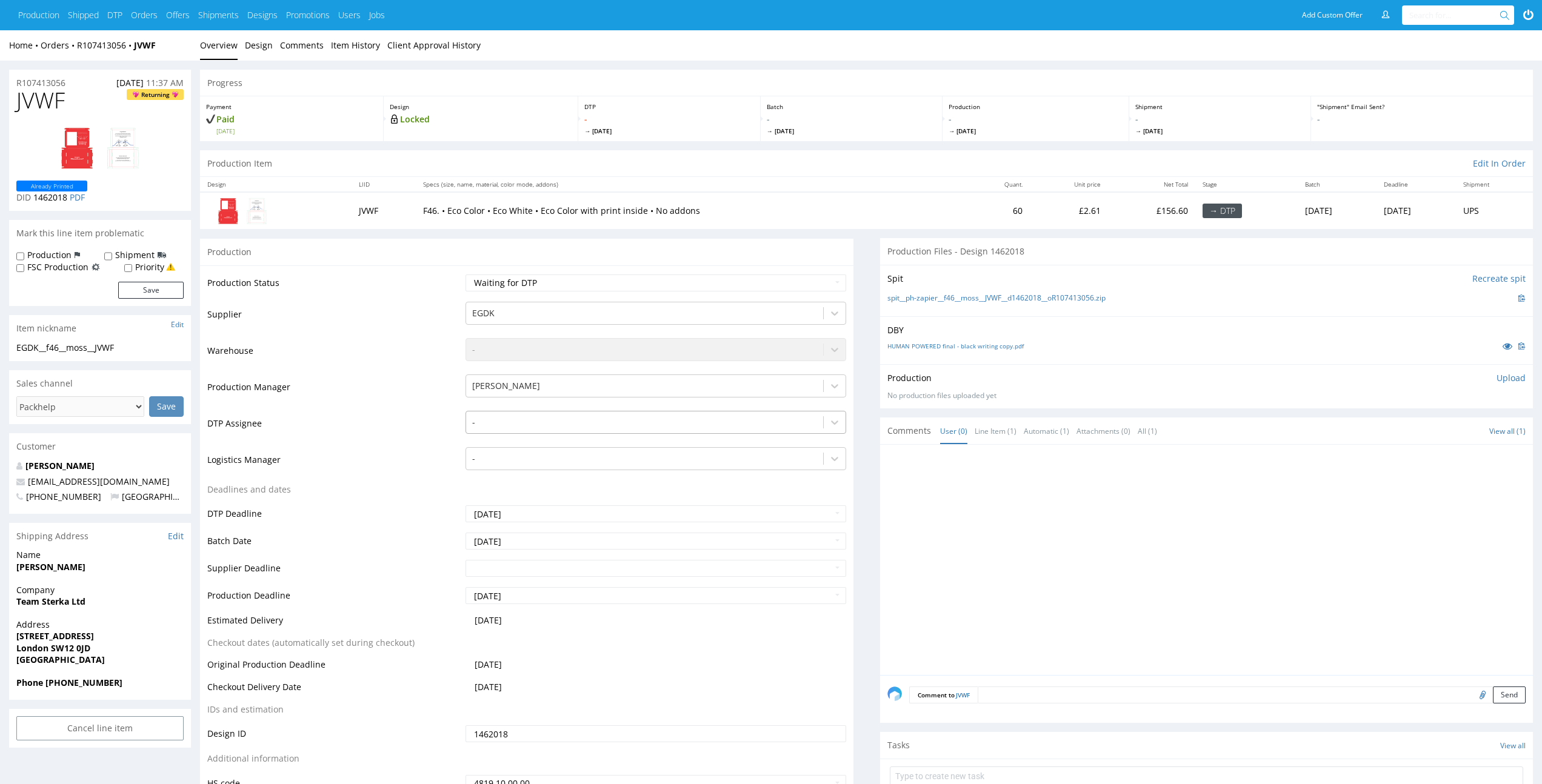
click at [682, 424] on div at bounding box center [644, 422] width 345 height 15
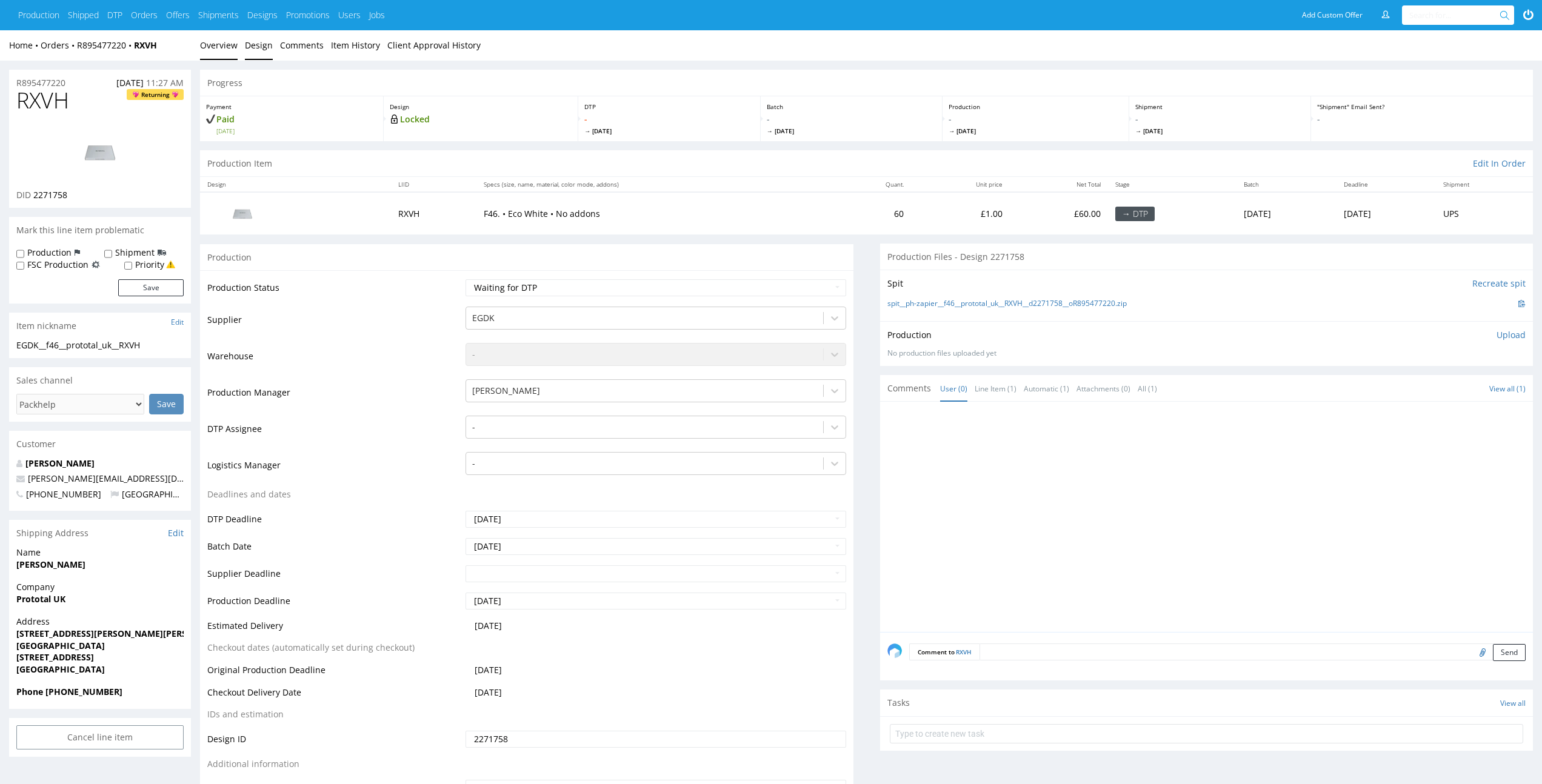
click at [251, 47] on link "Design" at bounding box center [259, 45] width 28 height 30
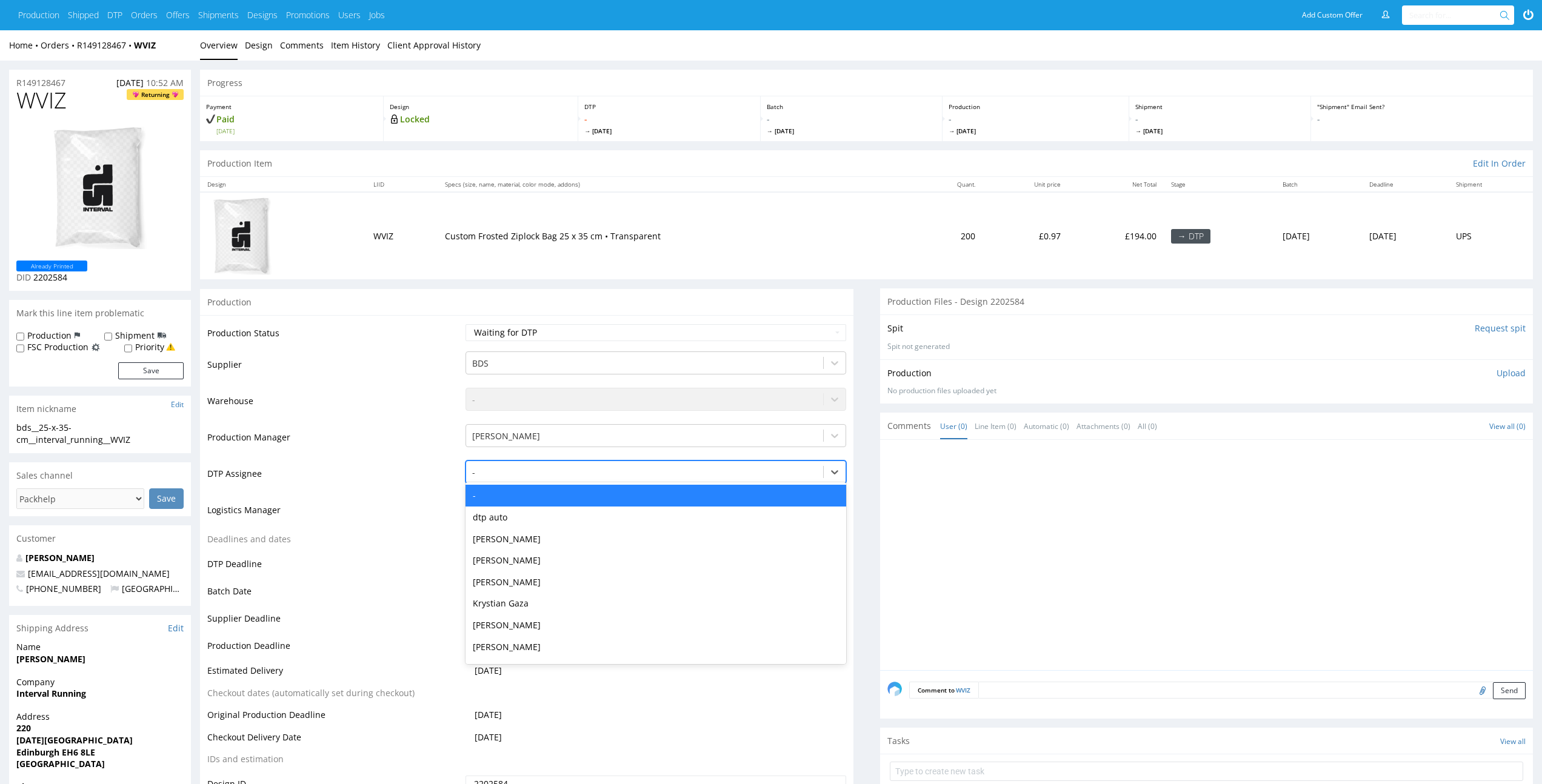
click at [646, 473] on div at bounding box center [644, 473] width 345 height 15
type input "el"
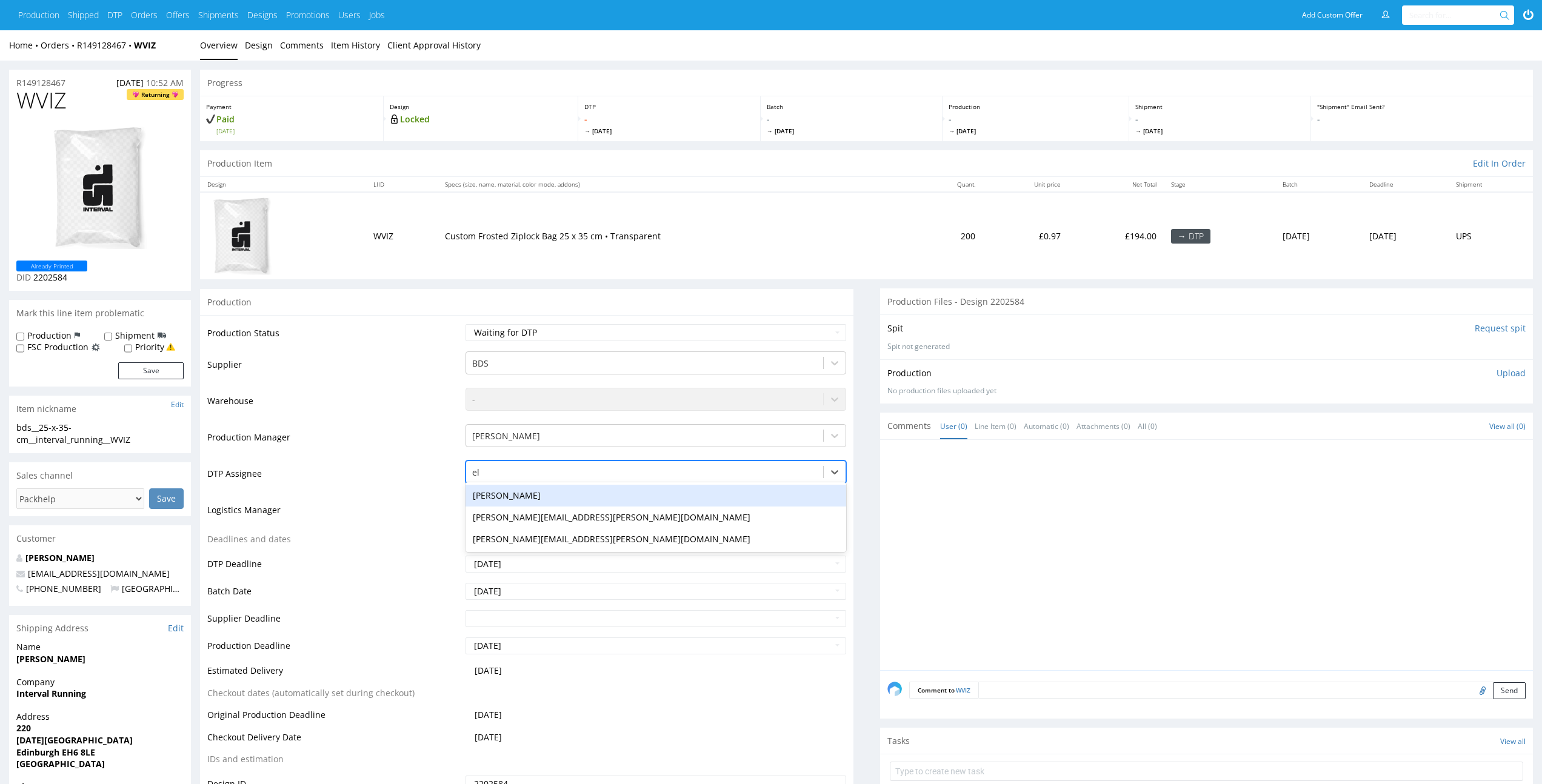
click at [640, 494] on div "Elżbieta Jelińska" at bounding box center [655, 495] width 380 height 22
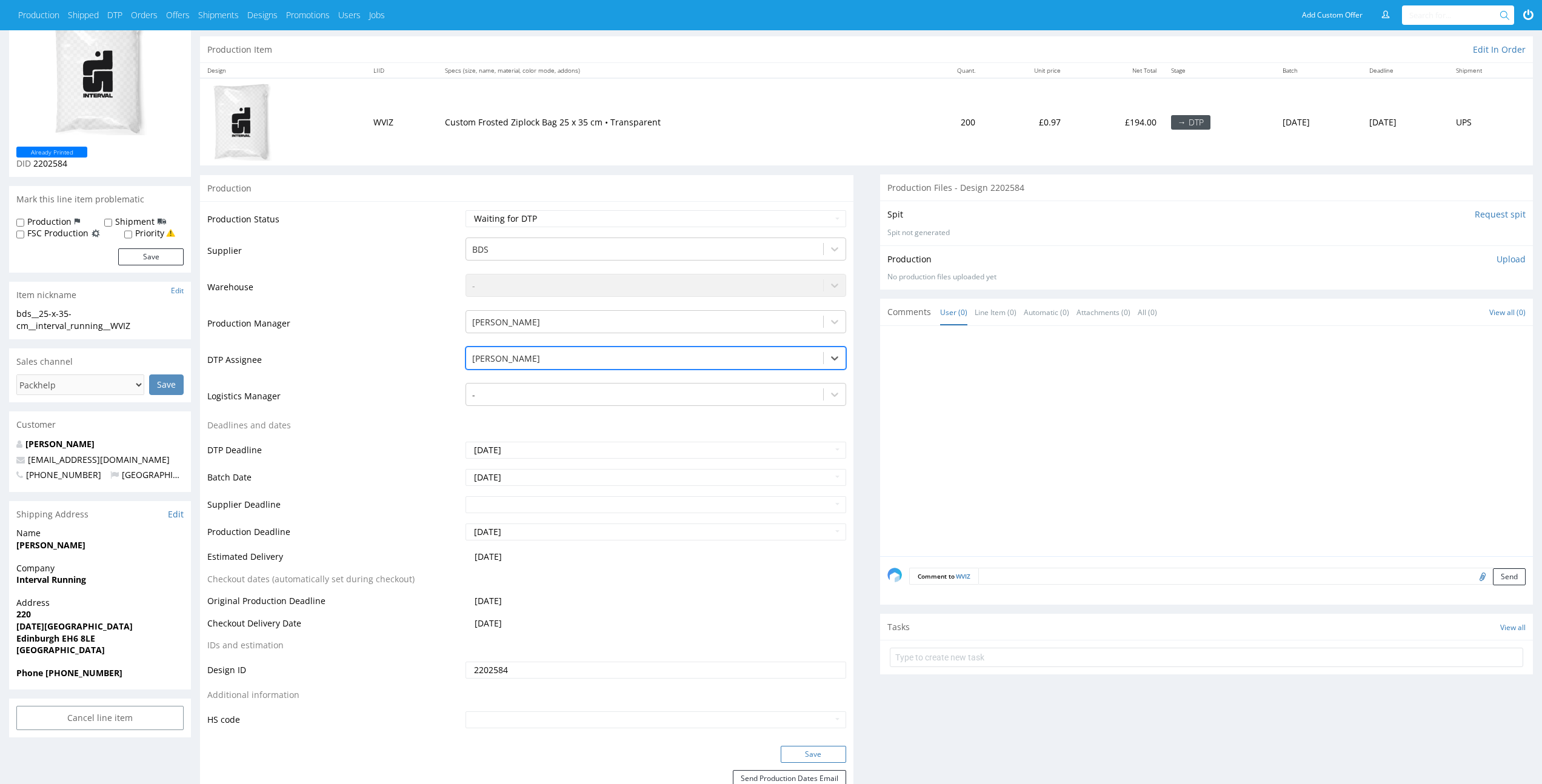
scroll to position [142, 0]
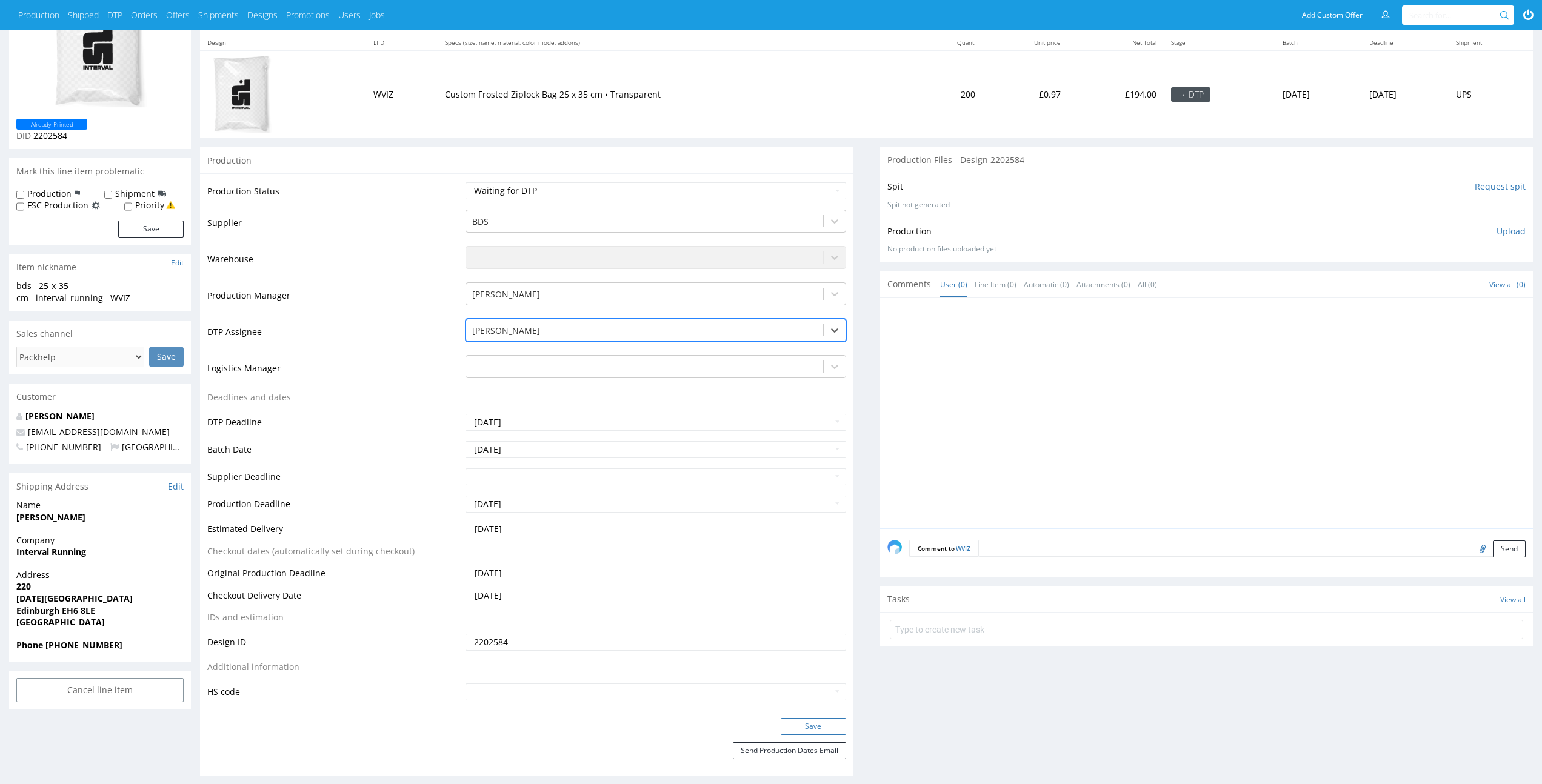
click at [838, 720] on button "Save" at bounding box center [813, 727] width 66 height 17
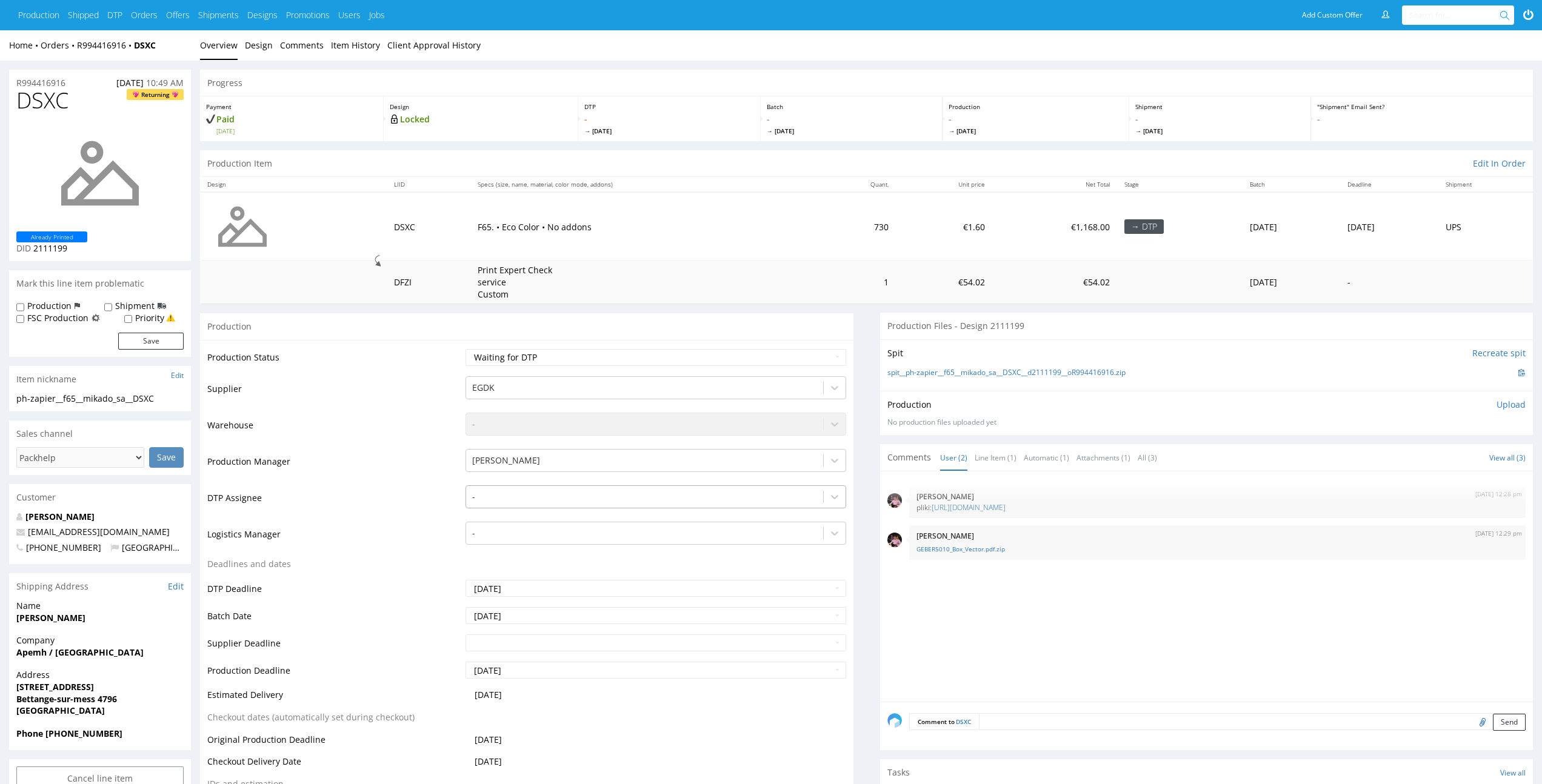
click at [697, 491] on div at bounding box center [644, 497] width 345 height 15
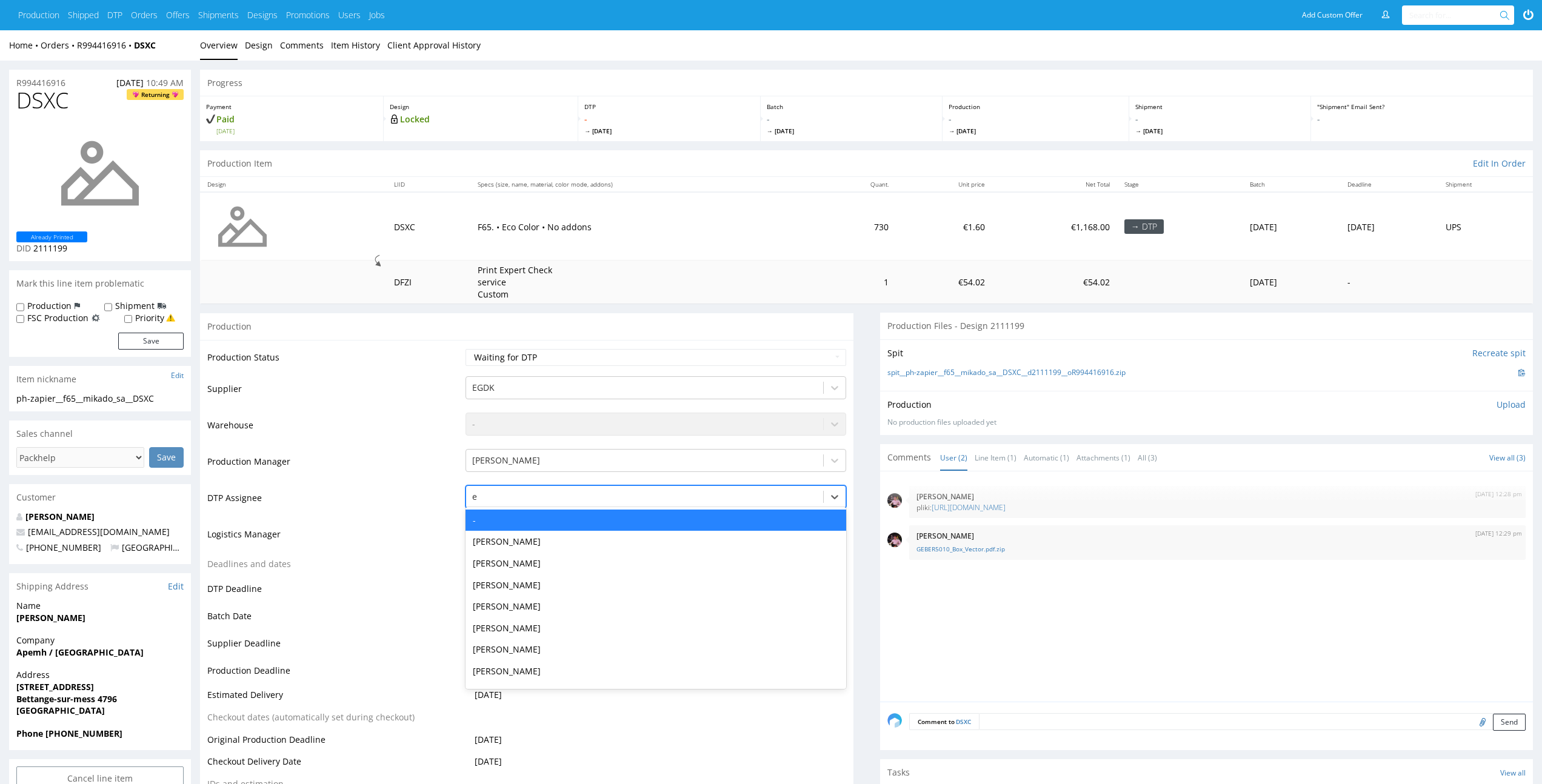
type input "el"
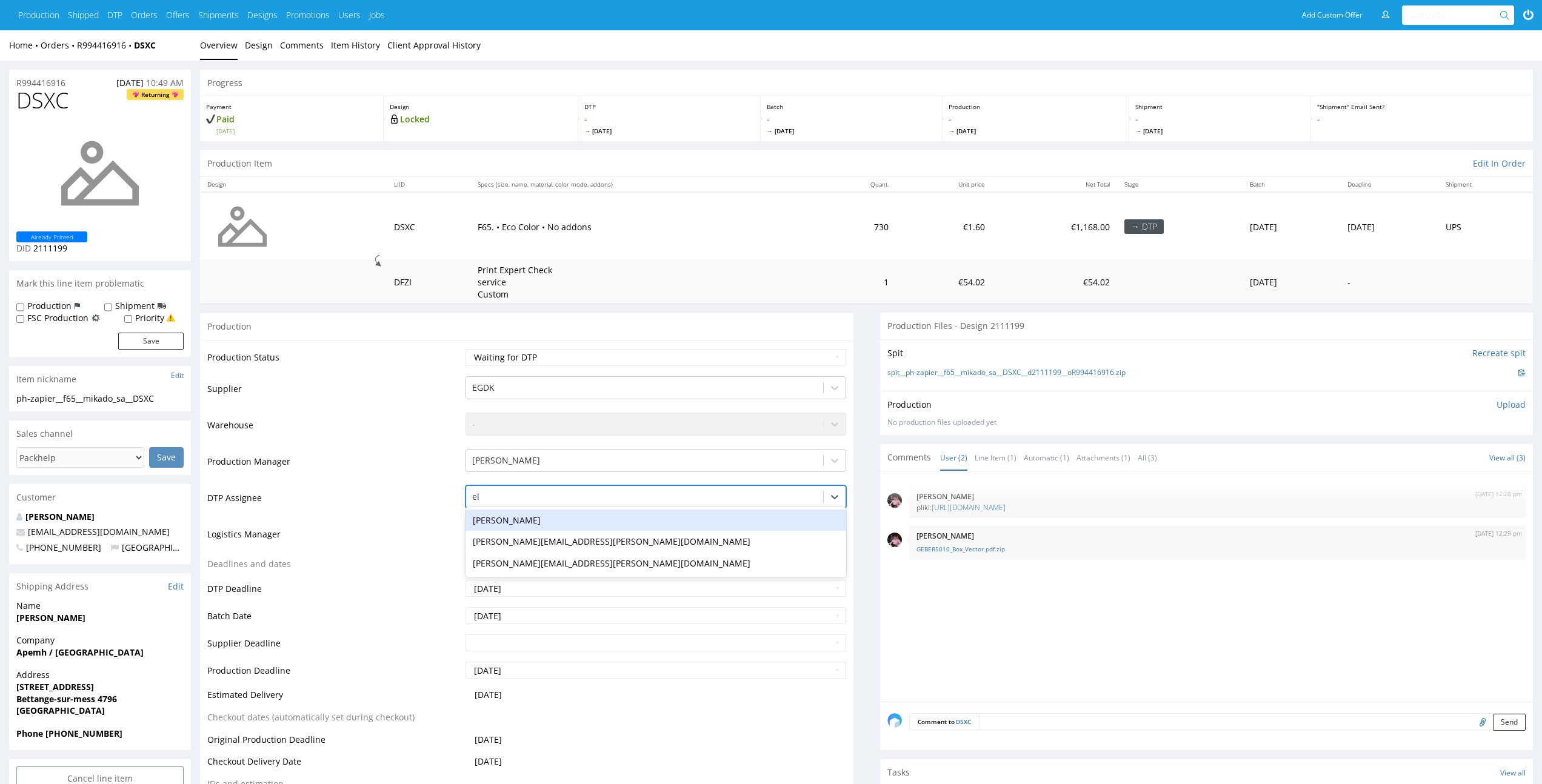
click at [675, 518] on div "[PERSON_NAME]" at bounding box center [655, 520] width 380 height 22
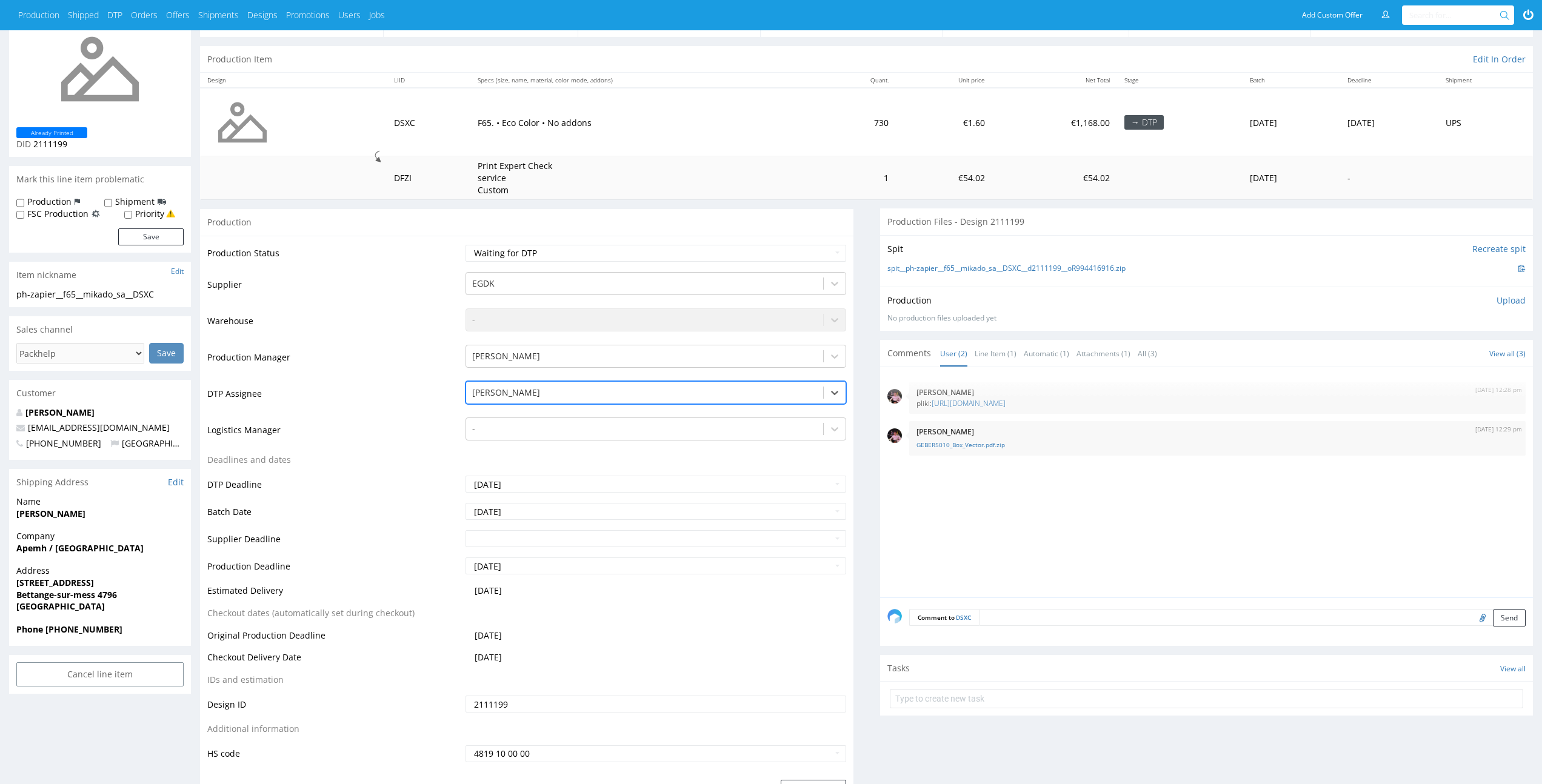
scroll to position [146, 0]
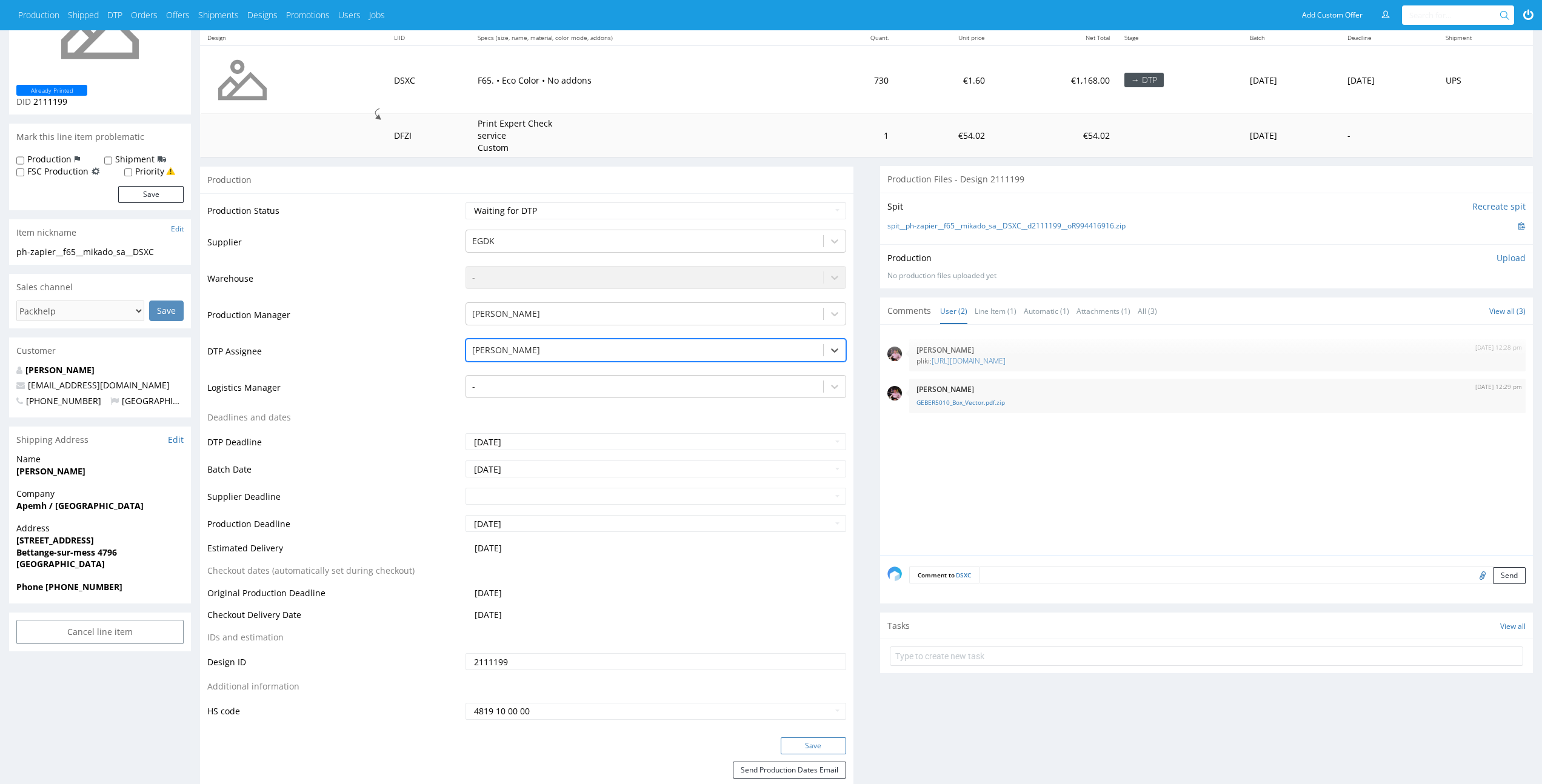
click at [819, 743] on button "Save" at bounding box center [813, 746] width 66 height 17
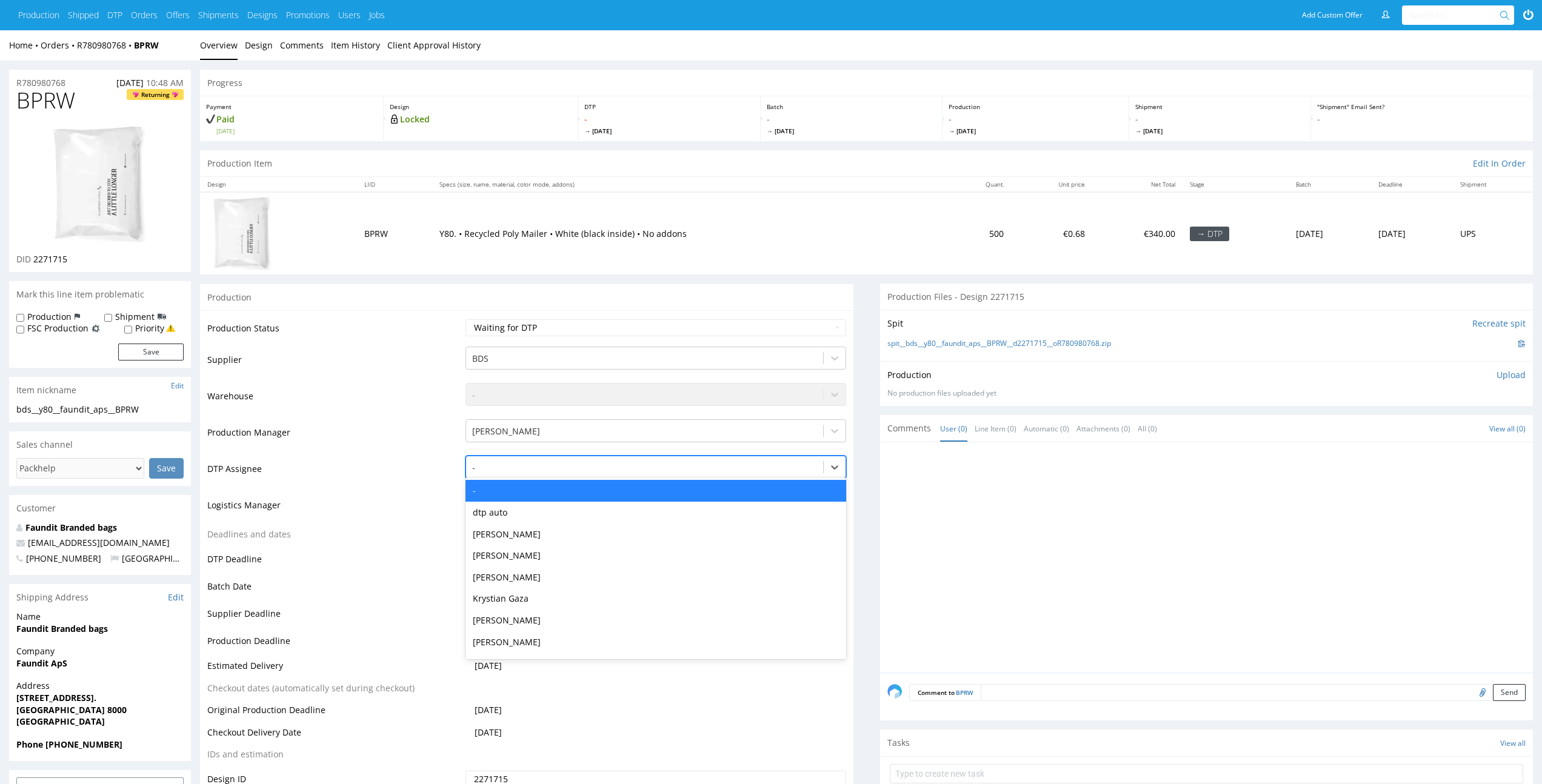
click at [769, 469] on div at bounding box center [644, 467] width 345 height 15
type input "el"
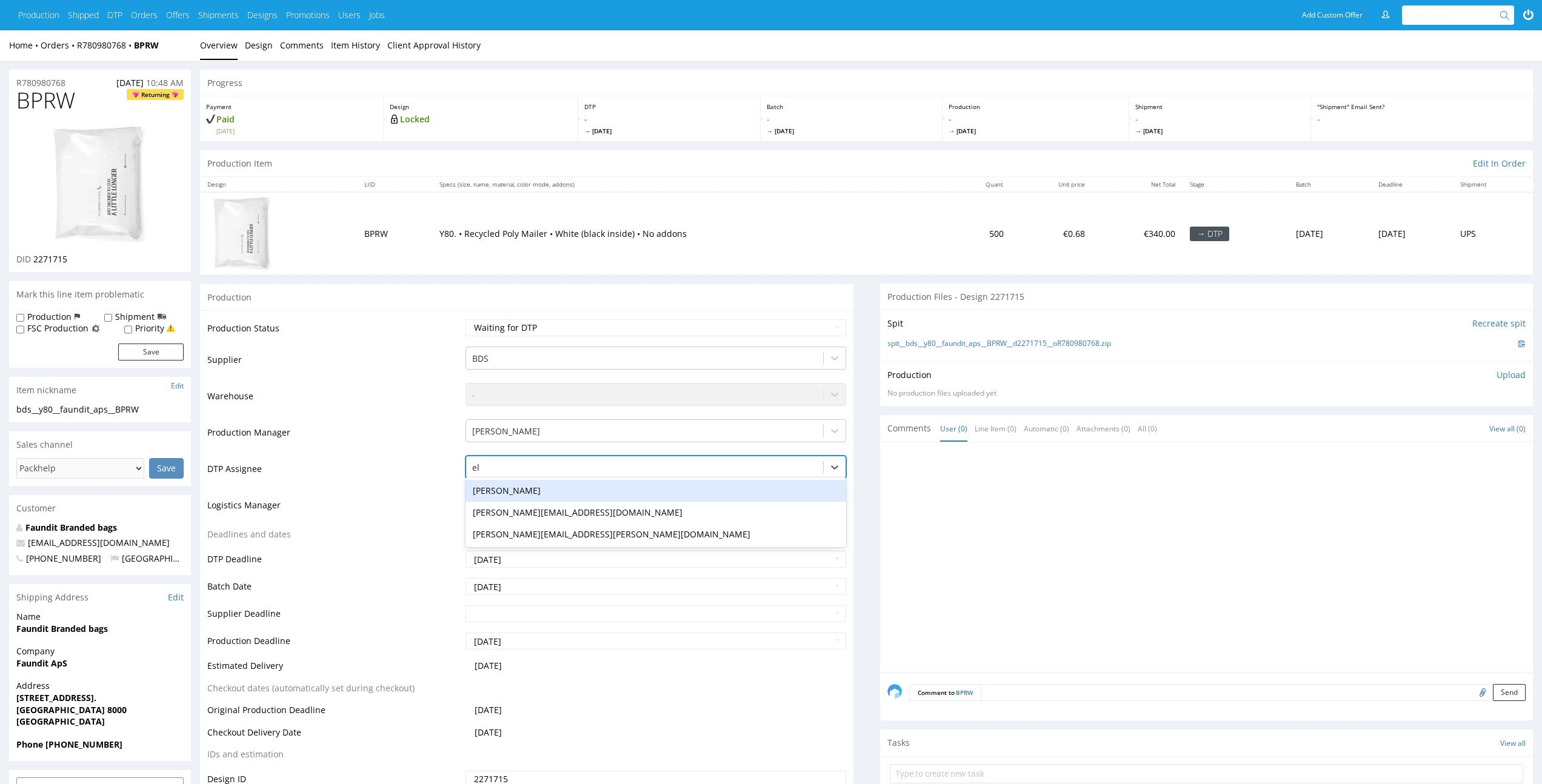
click at [754, 482] on div "[PERSON_NAME]" at bounding box center [655, 491] width 380 height 22
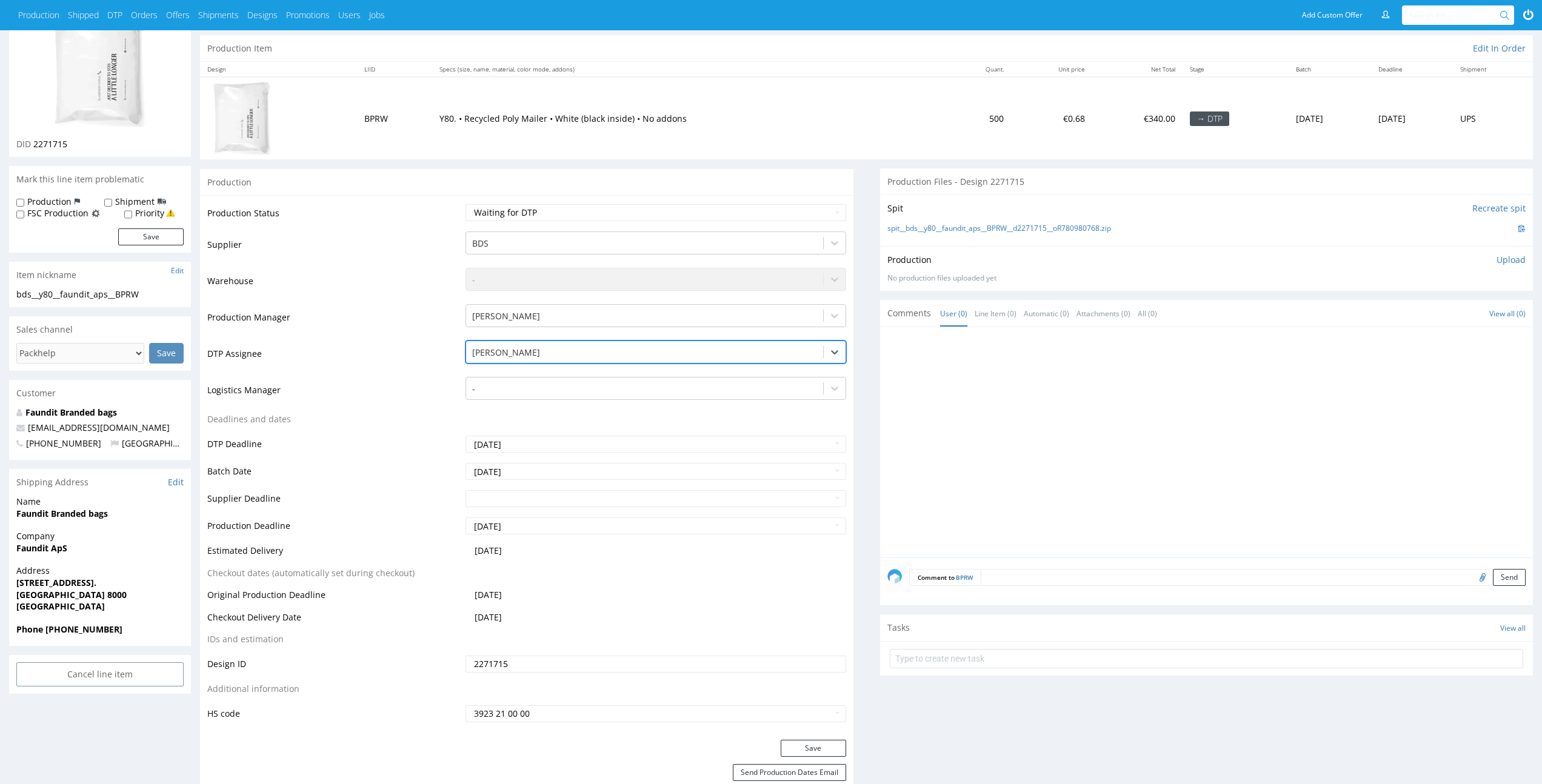
scroll to position [172, 0]
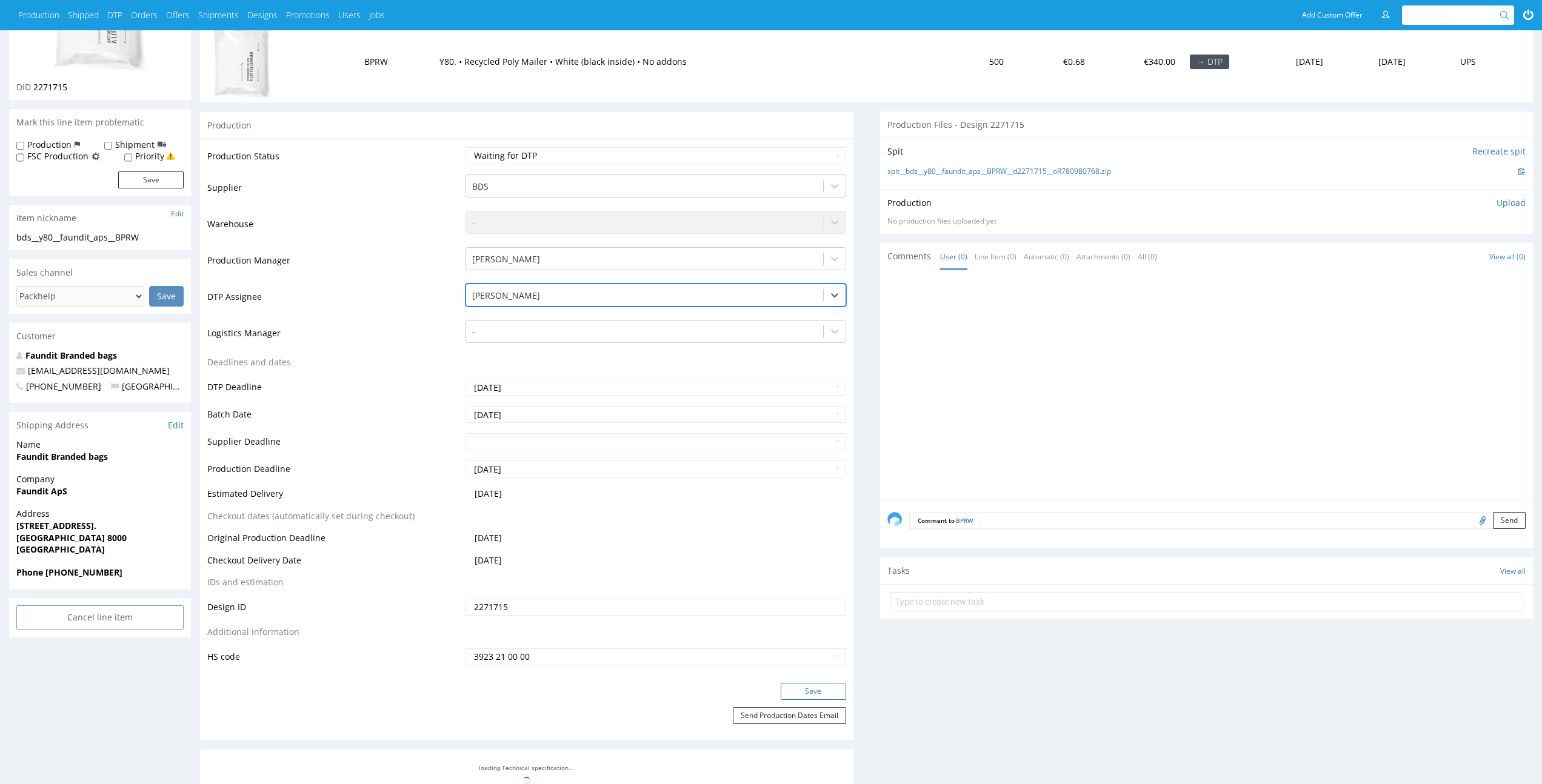
click at [836, 688] on button "Save" at bounding box center [813, 692] width 66 height 17
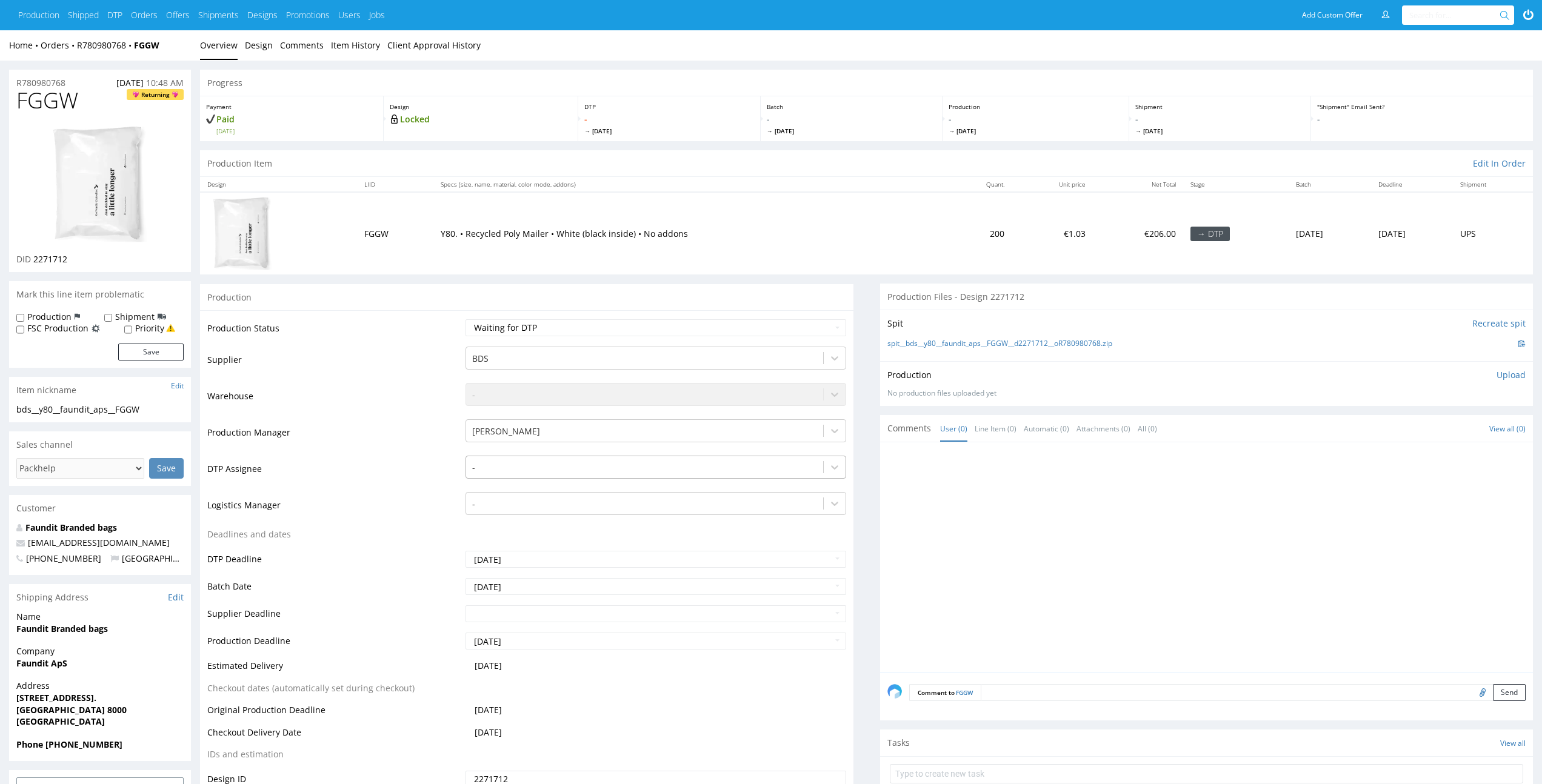
click at [683, 471] on div at bounding box center [644, 467] width 345 height 15
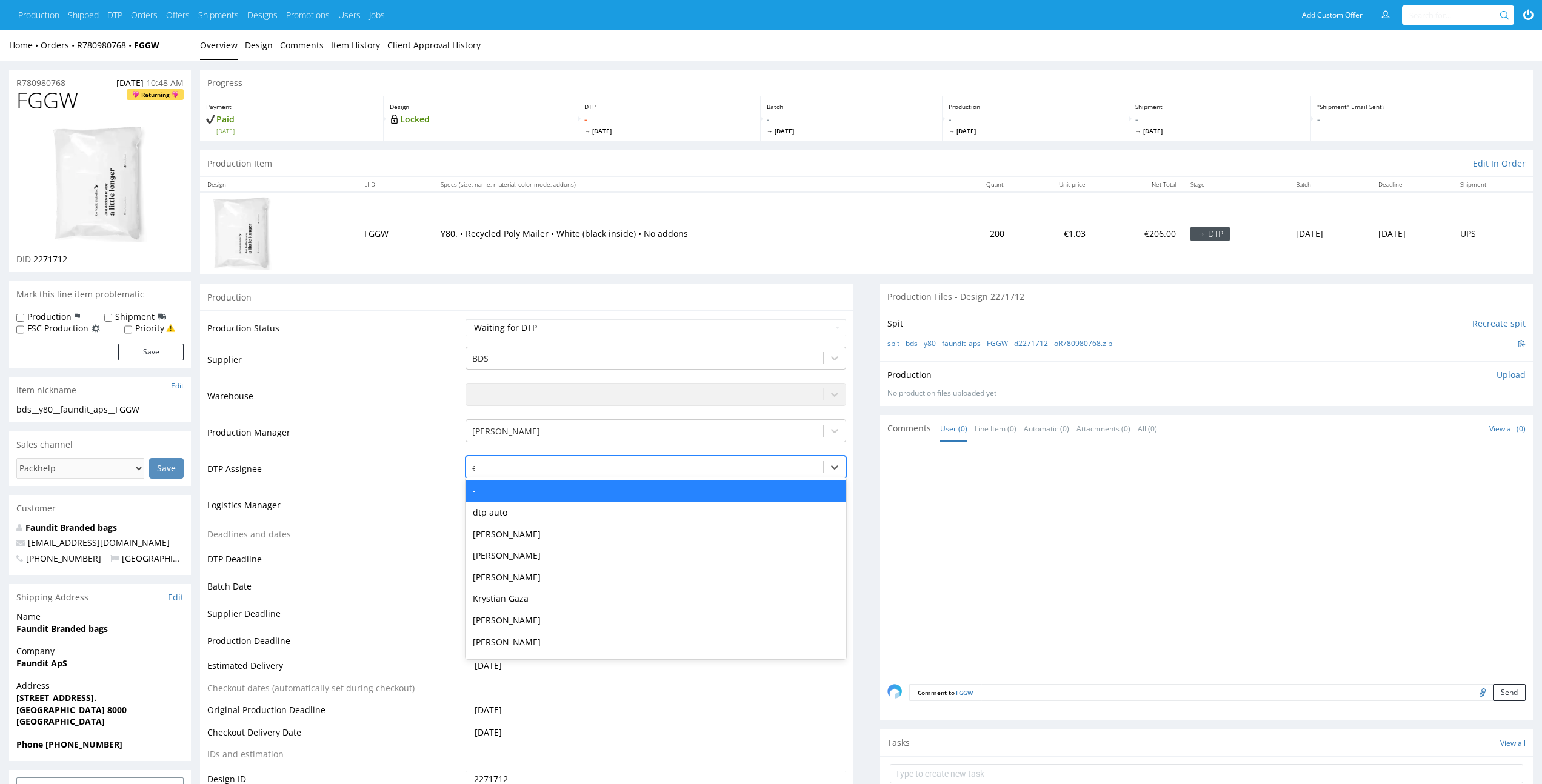
type input "el"
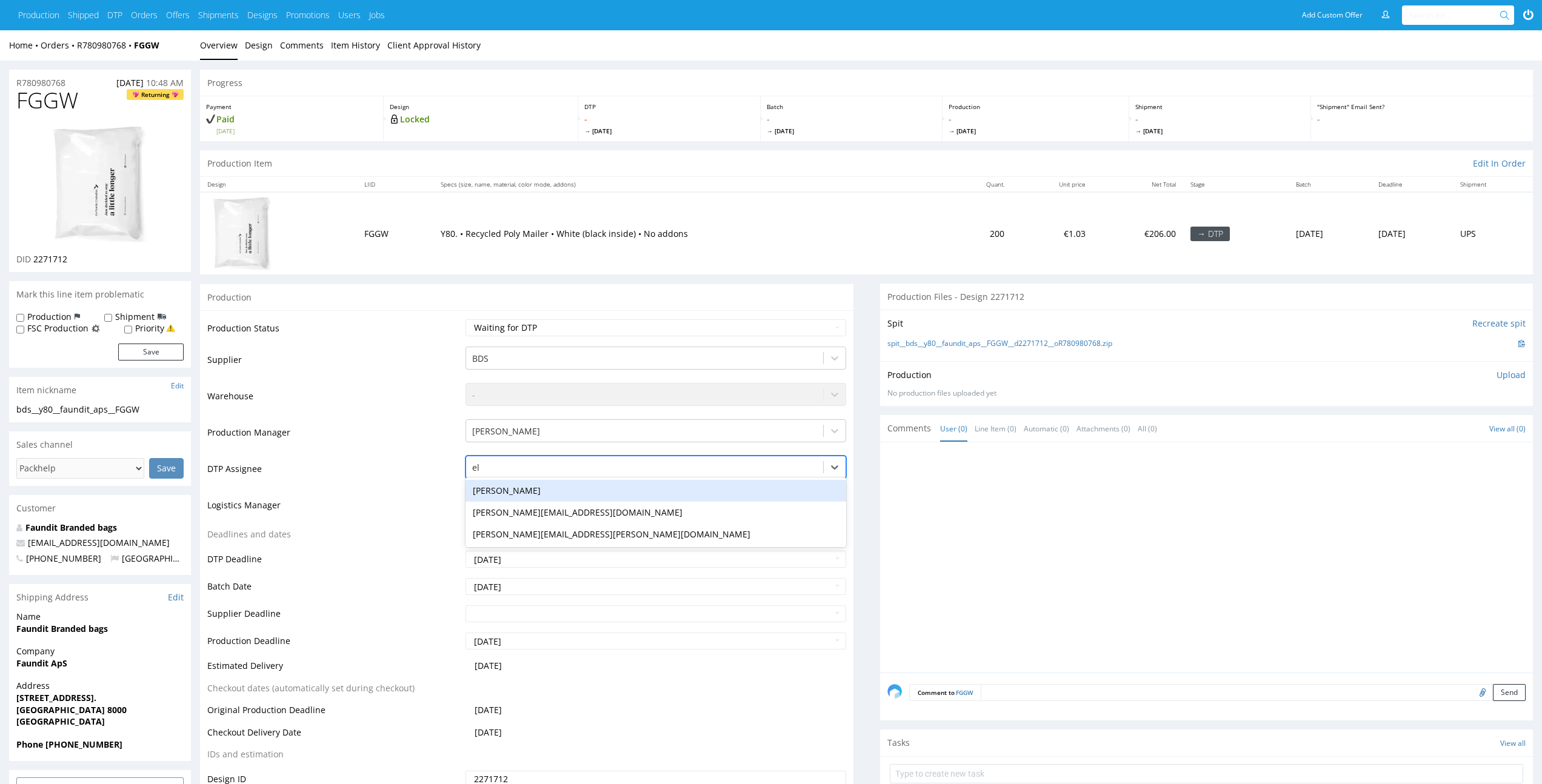
click at [670, 492] on div "[PERSON_NAME]" at bounding box center [655, 491] width 380 height 22
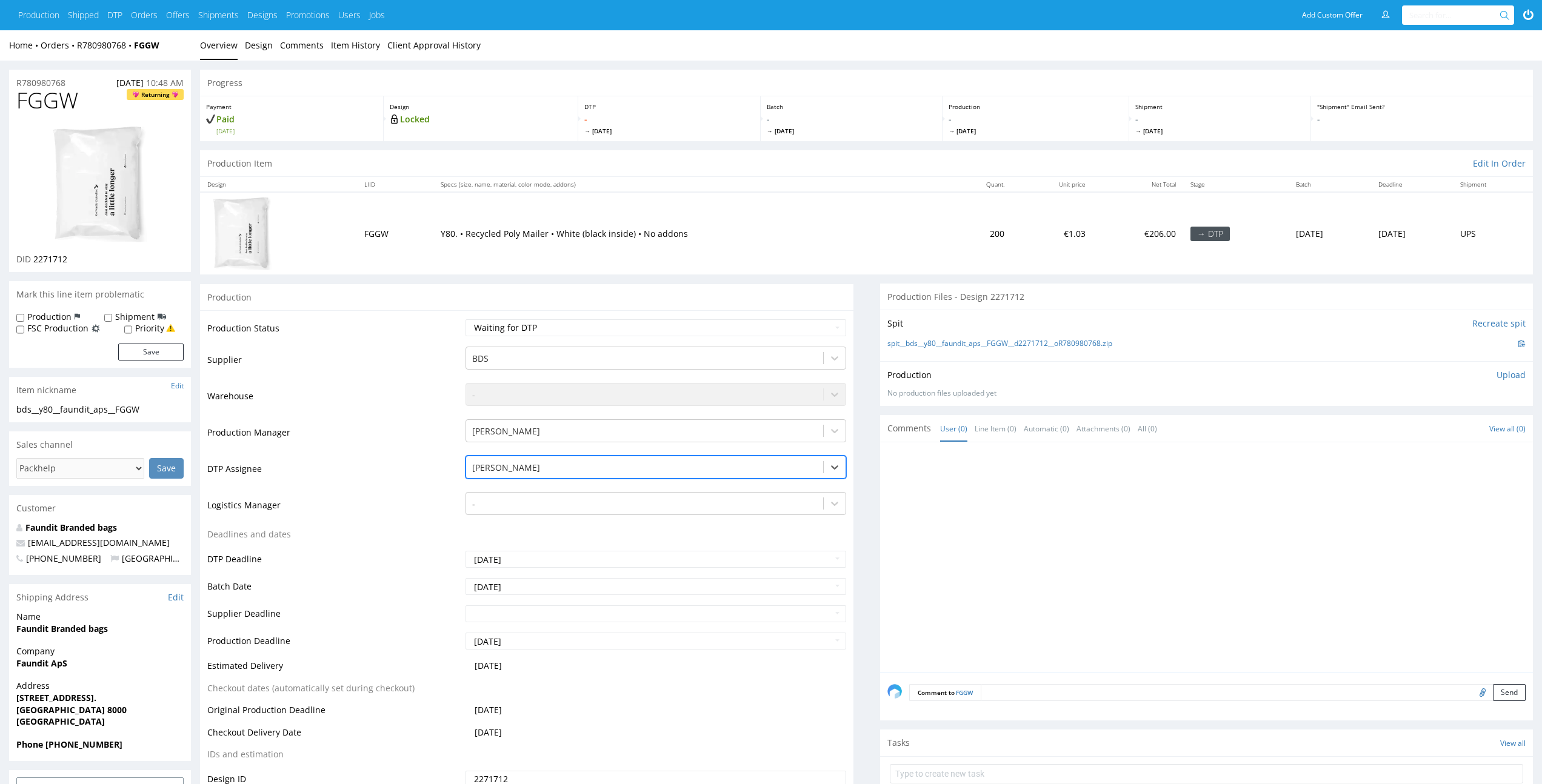
scroll to position [137, 0]
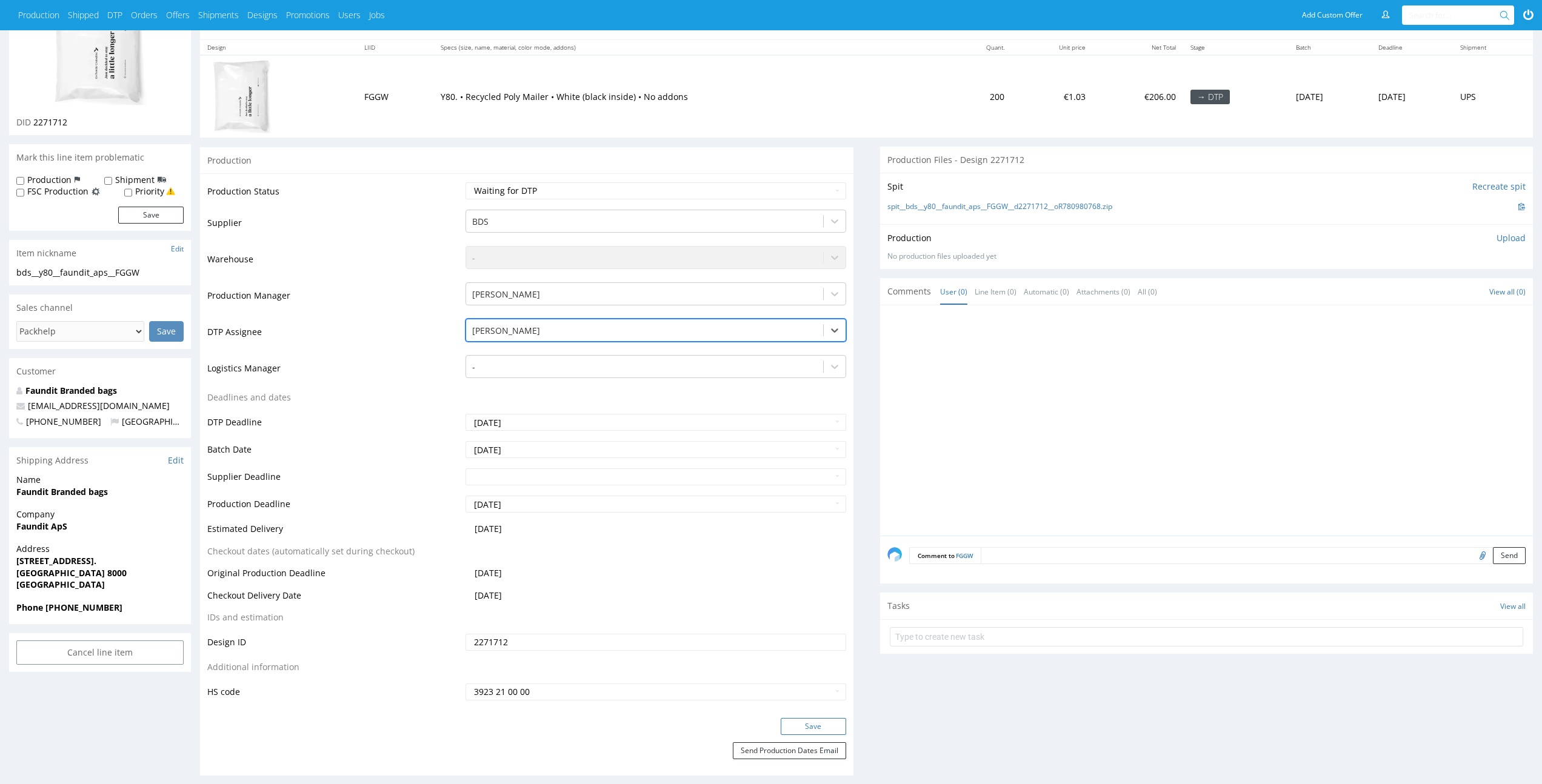
click at [834, 727] on button "Save" at bounding box center [813, 727] width 66 height 17
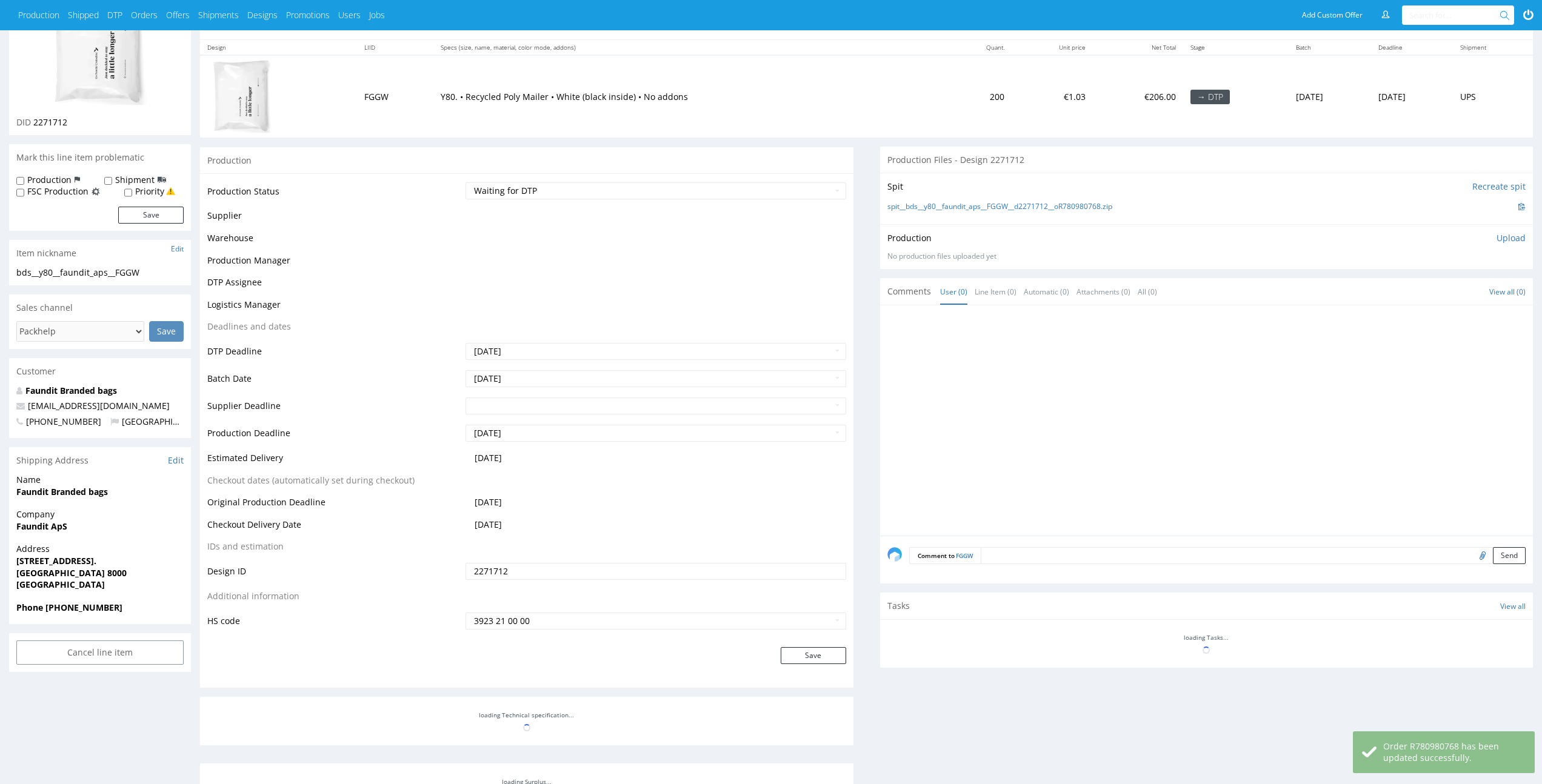
scroll to position [137, 0]
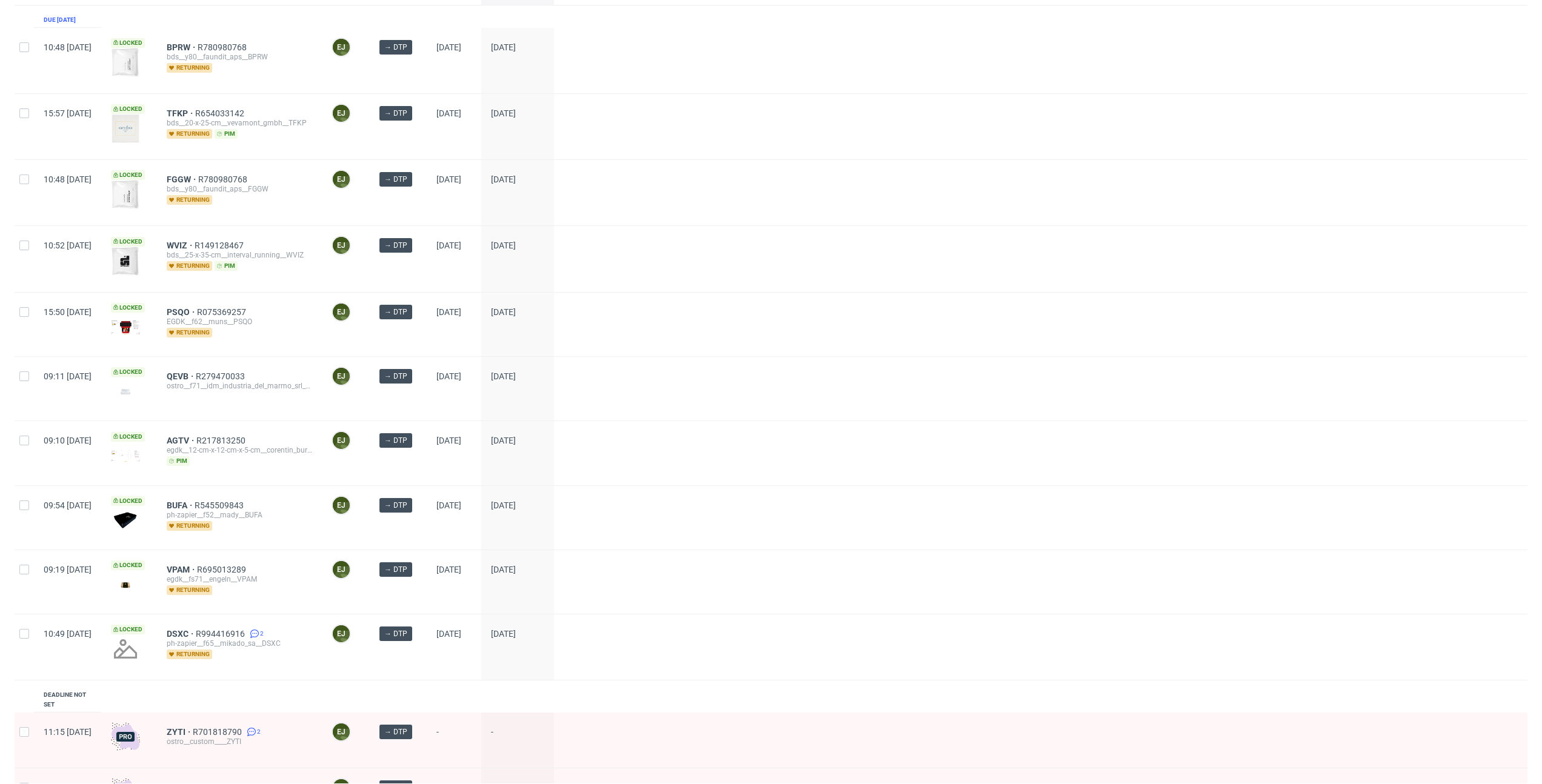
scroll to position [248, 0]
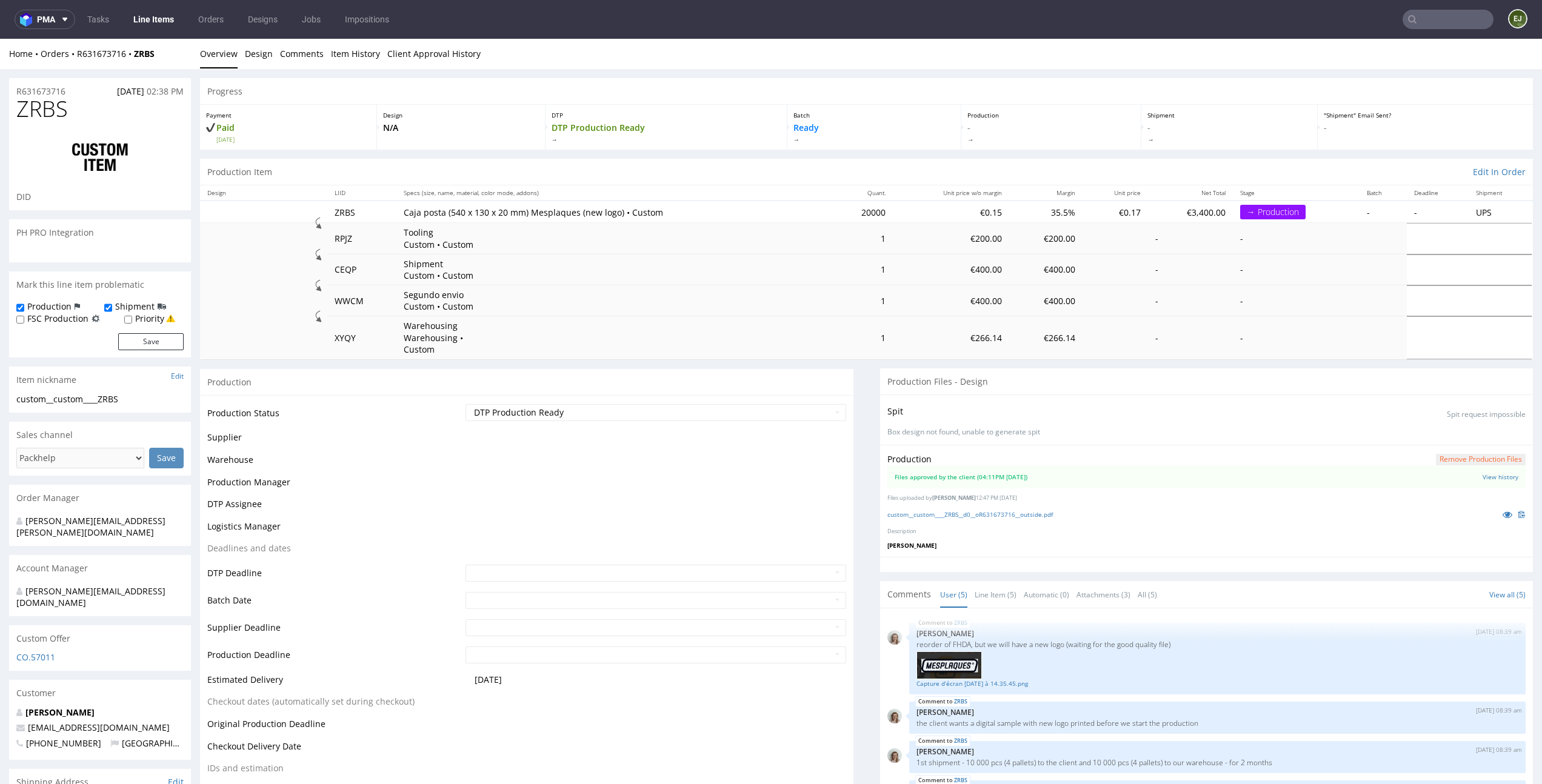
scroll to position [44, 0]
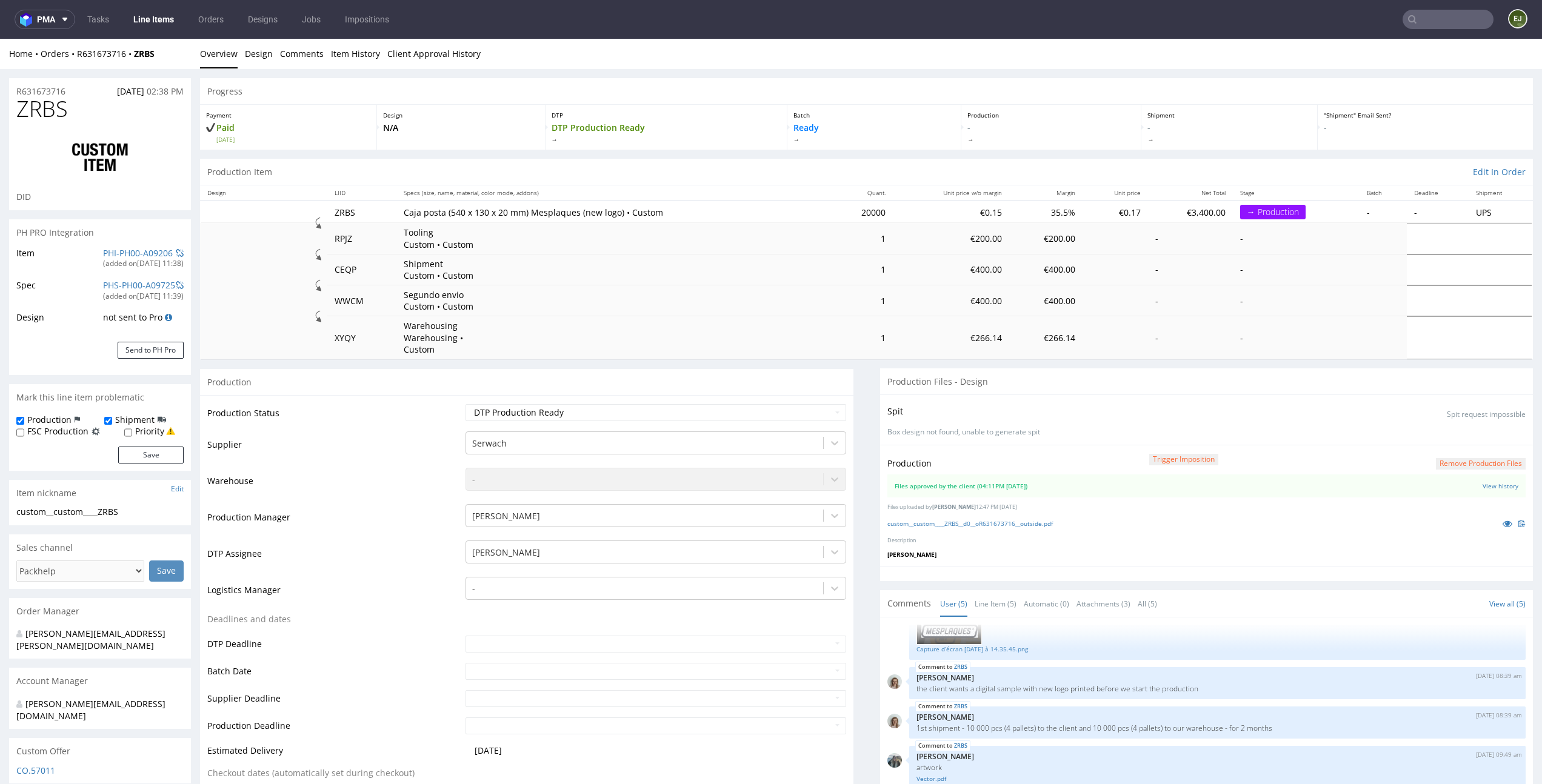
select select "in_progress"
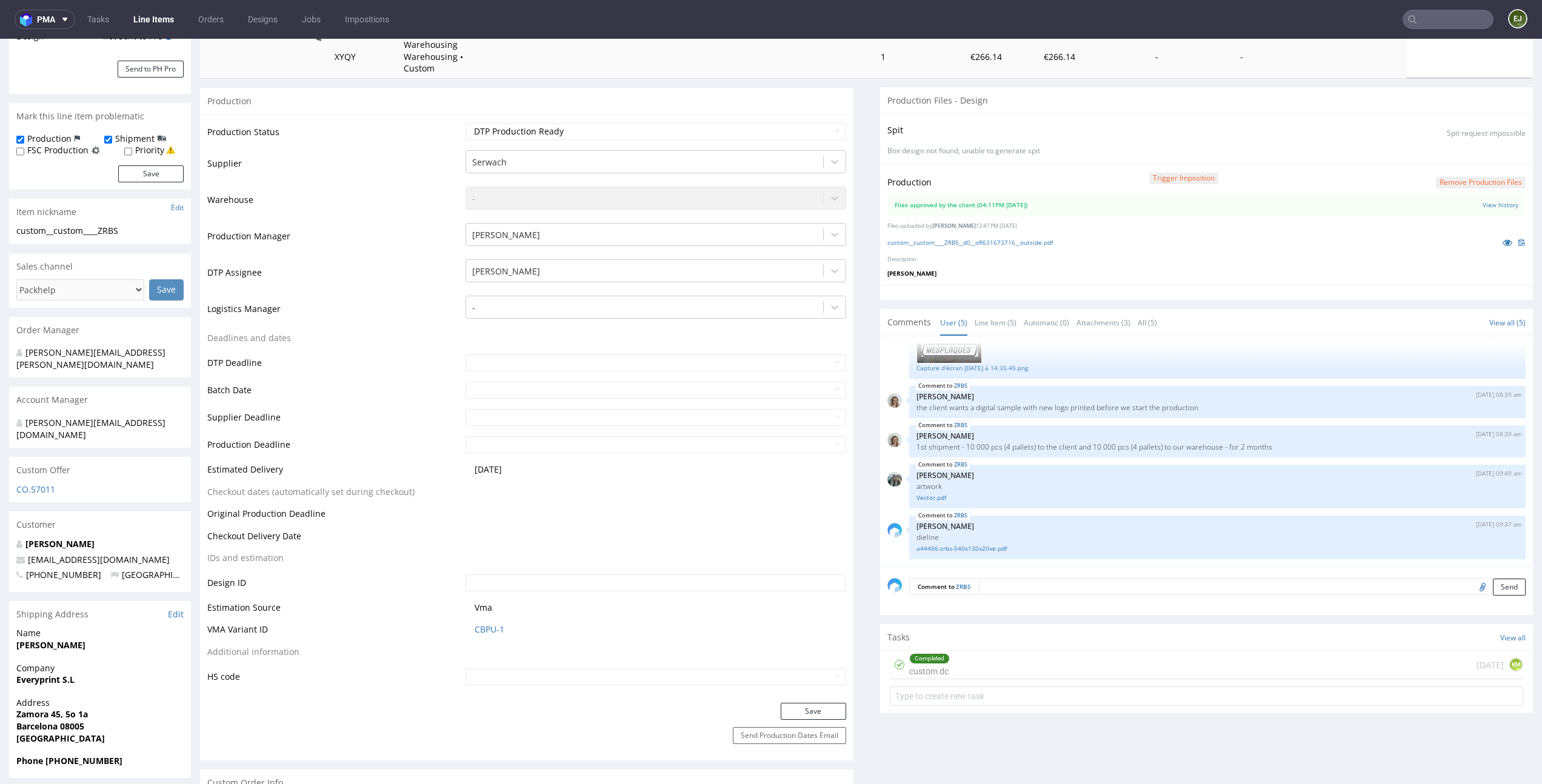
scroll to position [365, 0]
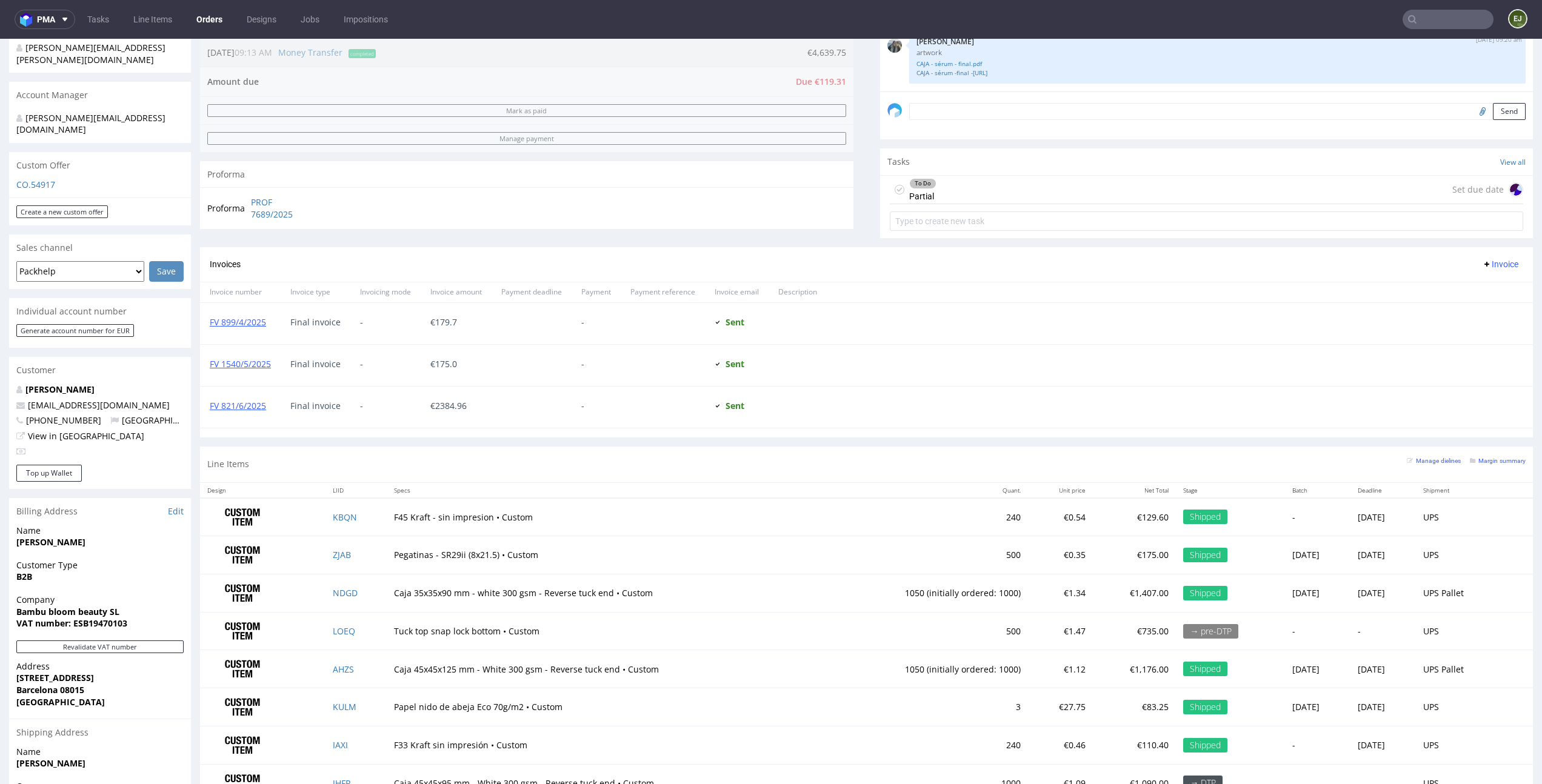
scroll to position [429, 0]
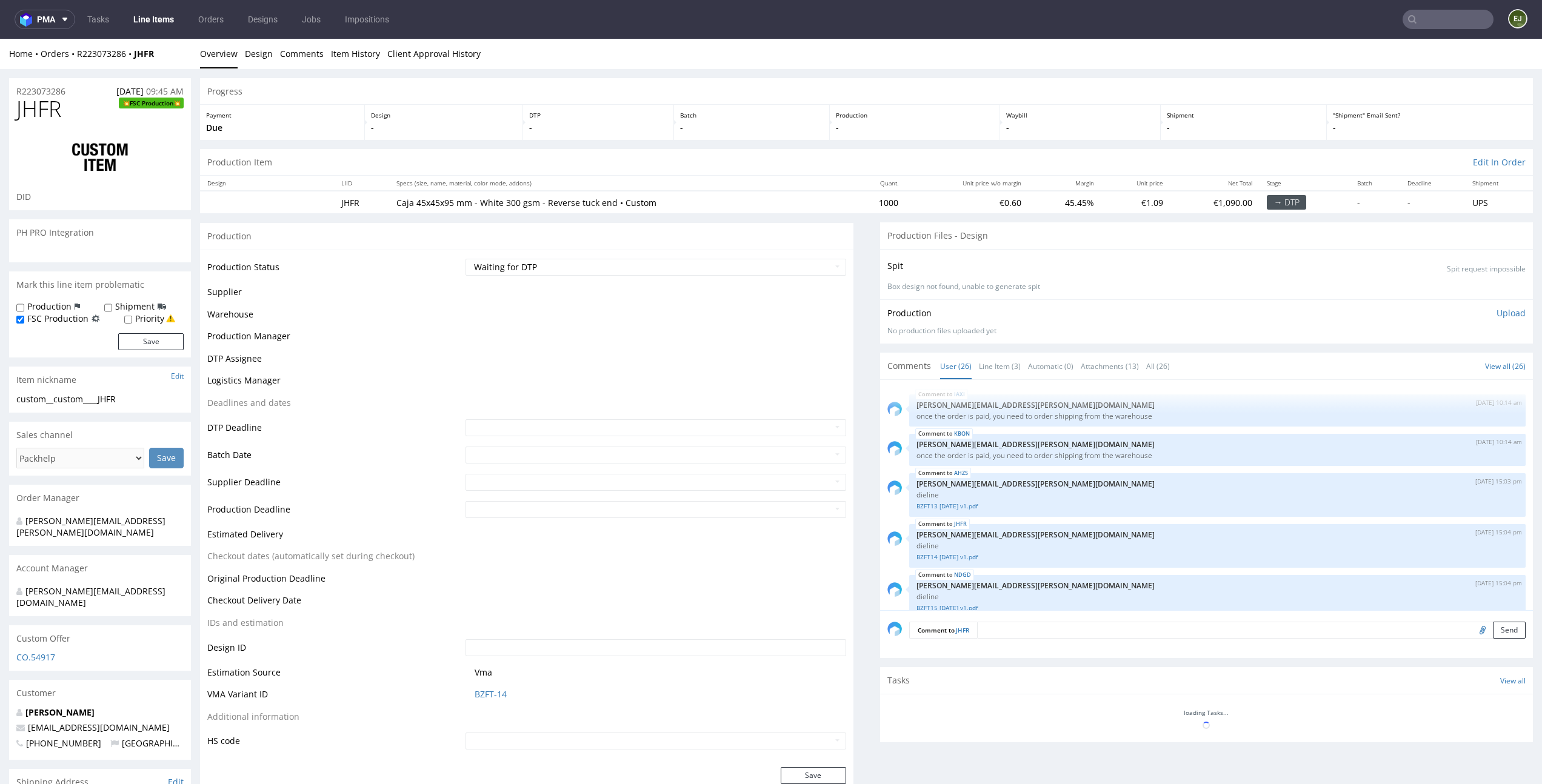
scroll to position [1065, 0]
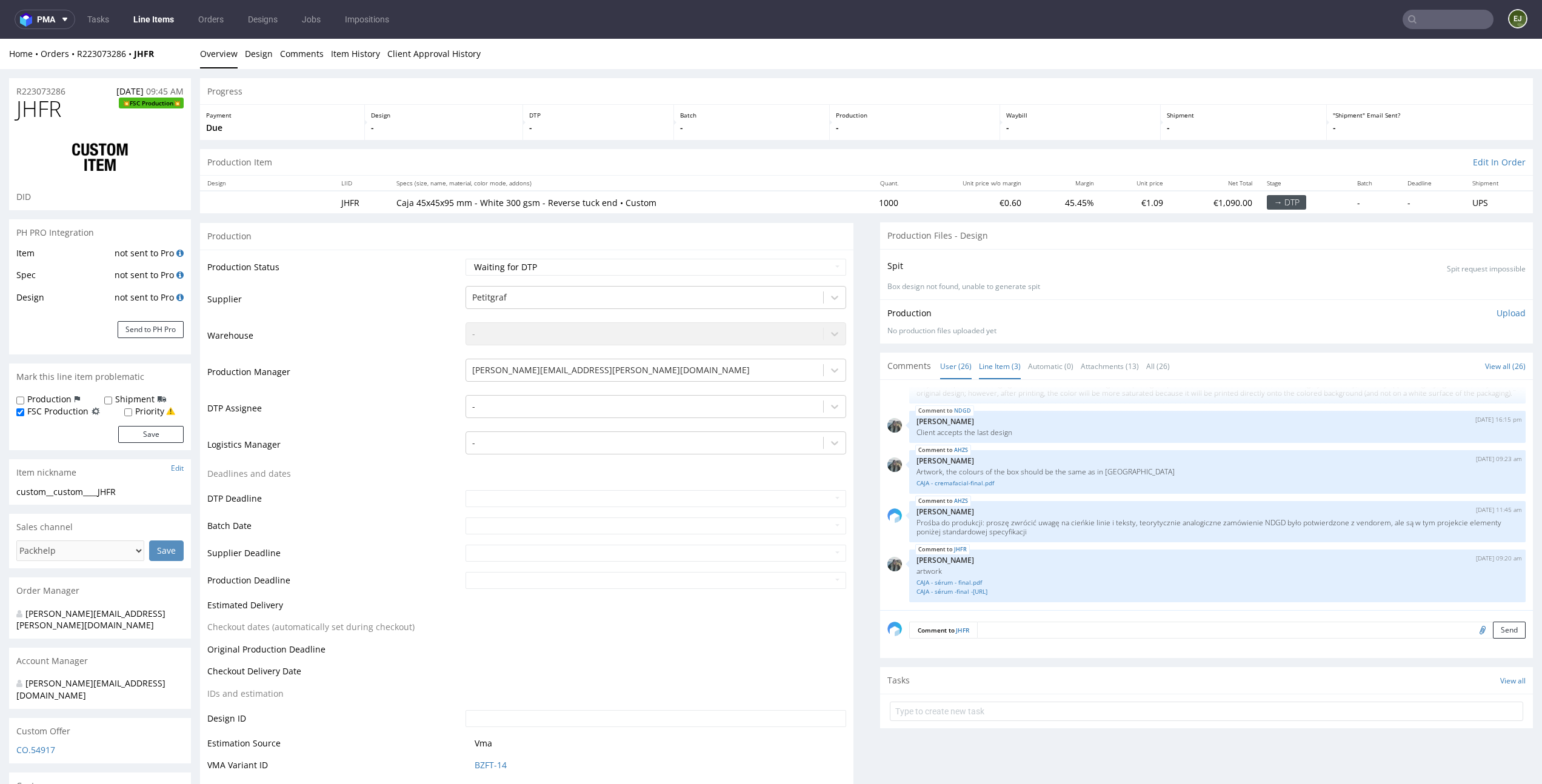
click at [991, 366] on link "Line Item (3)" at bounding box center [1000, 366] width 42 height 26
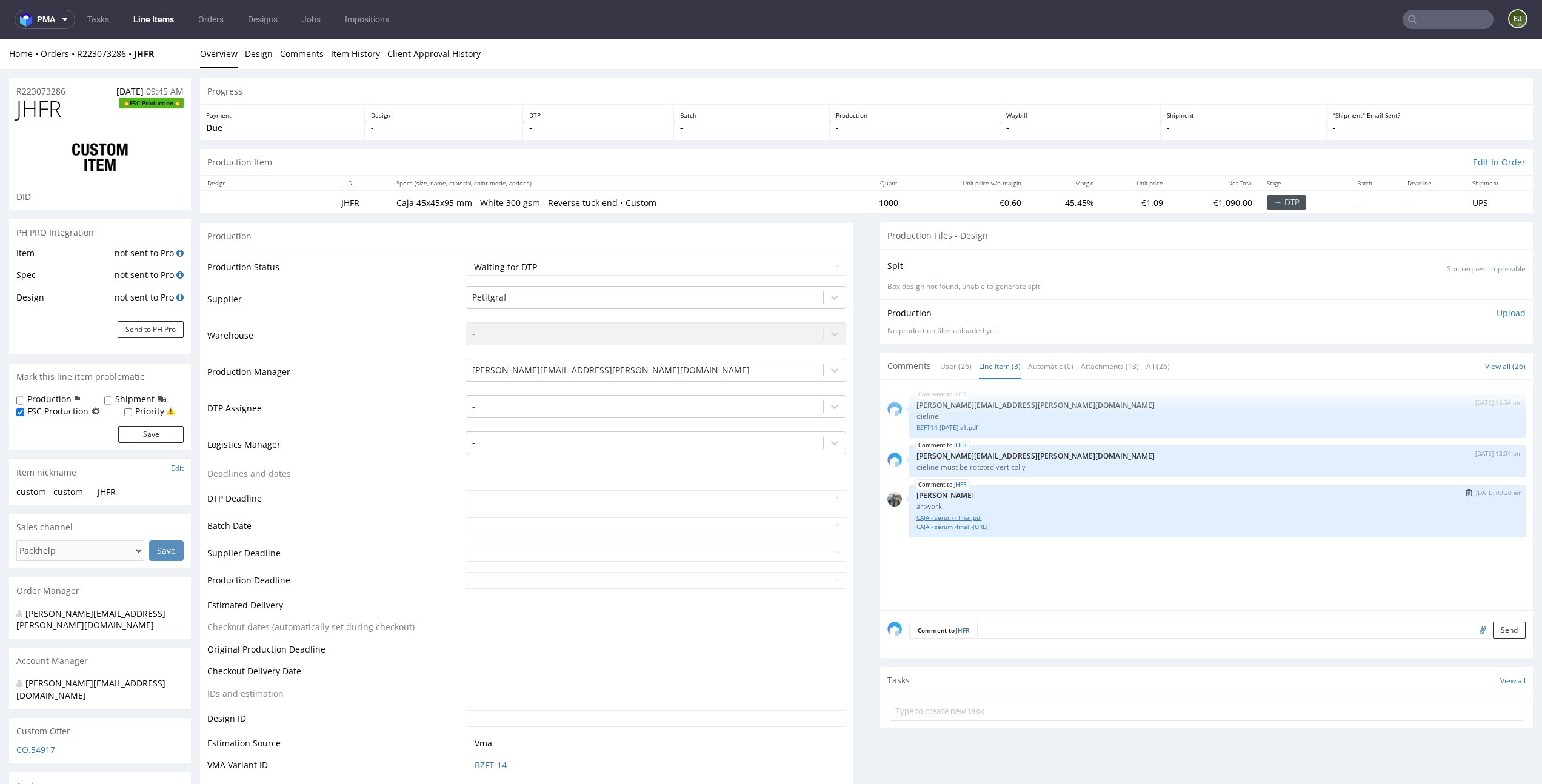
click at [968, 517] on link "CAJA - sérum - final.pdf" at bounding box center [1218, 518] width 603 height 9
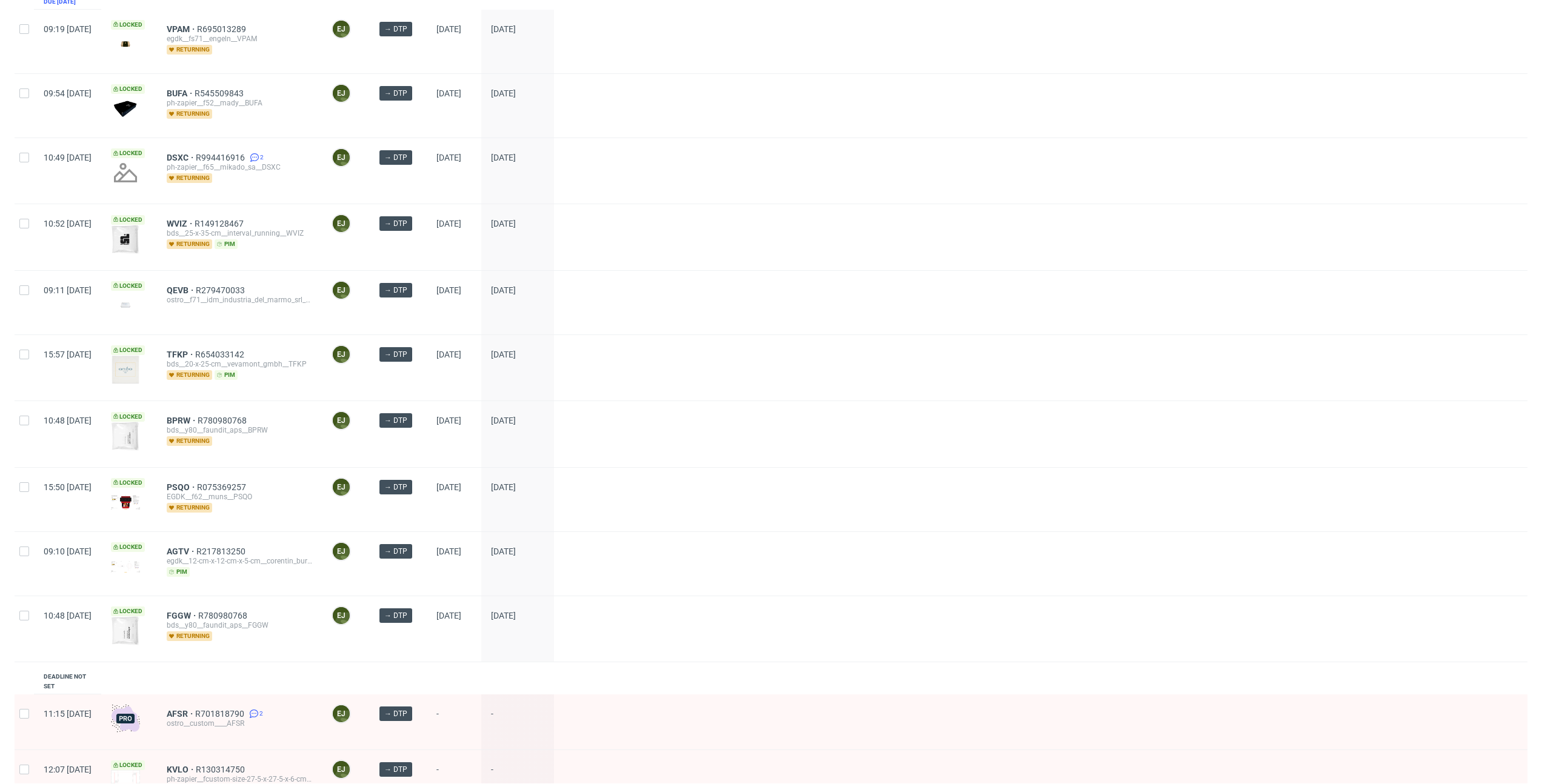
scroll to position [248, 0]
